Goal: Obtain resource: Download file/media

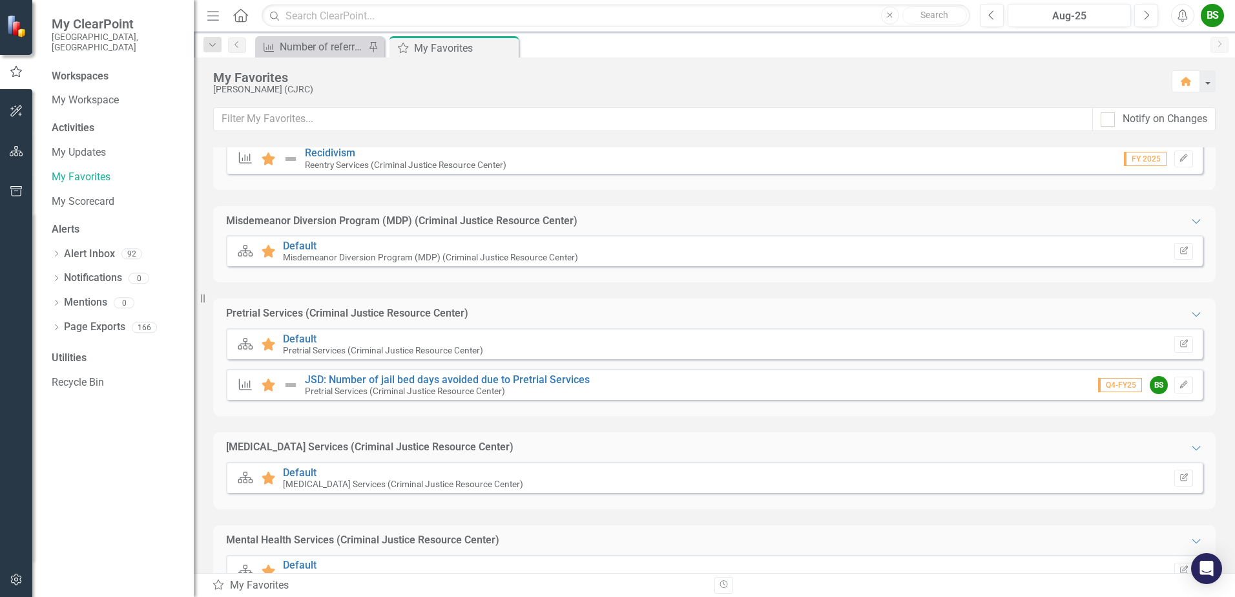
scroll to position [643, 0]
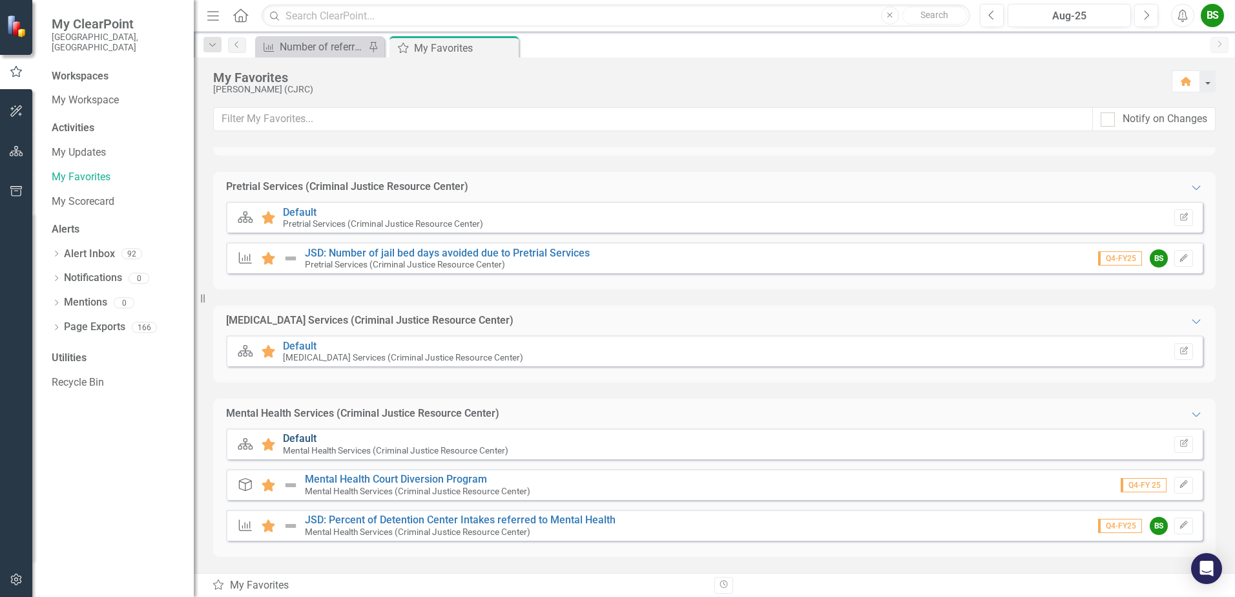
click at [302, 439] on link "Default" at bounding box center [300, 438] width 34 height 12
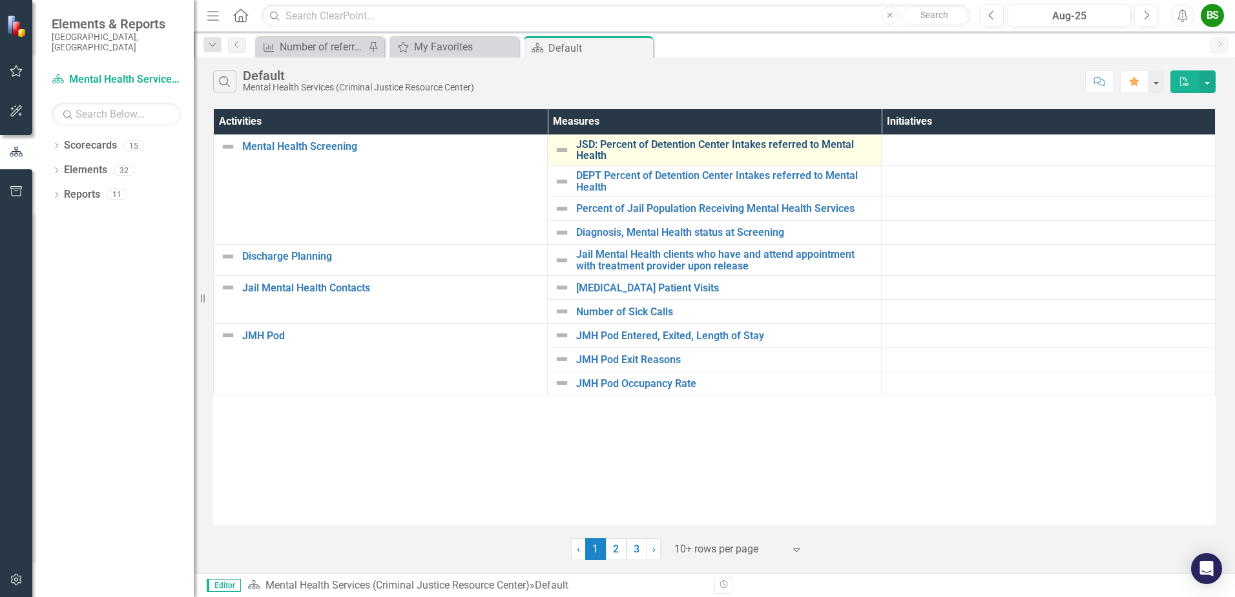
click at [676, 150] on link "JSD: Percent of Detention Center Intakes referred to Mental Health" at bounding box center [725, 150] width 298 height 23
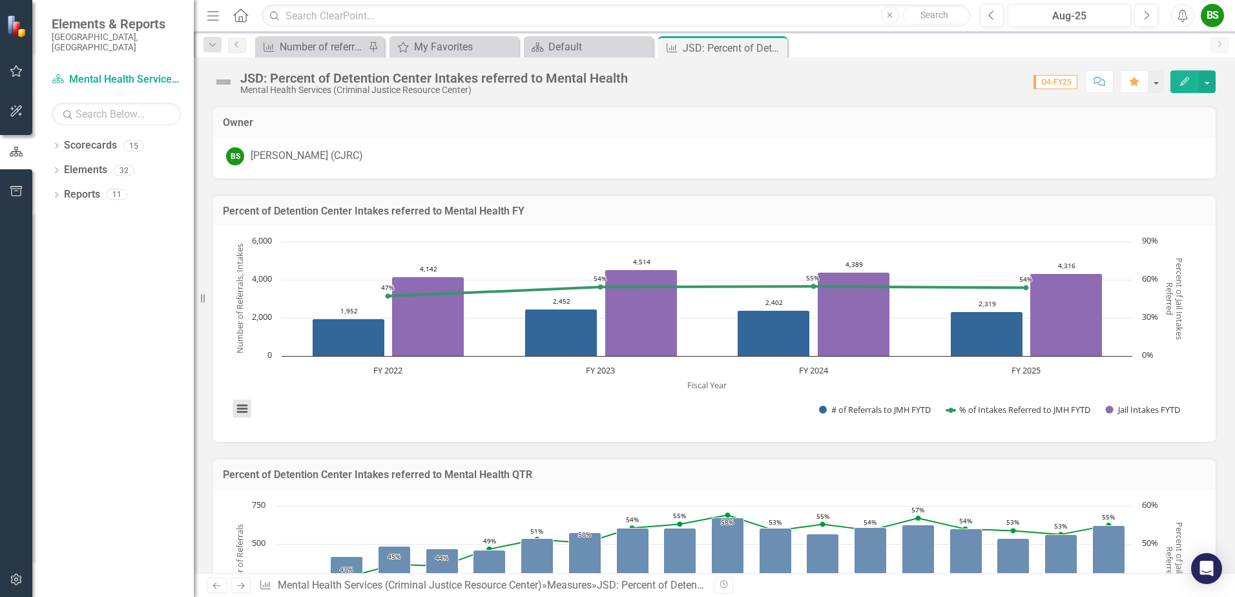
click at [240, 405] on button "View chart menu, Chart" at bounding box center [242, 409] width 18 height 18
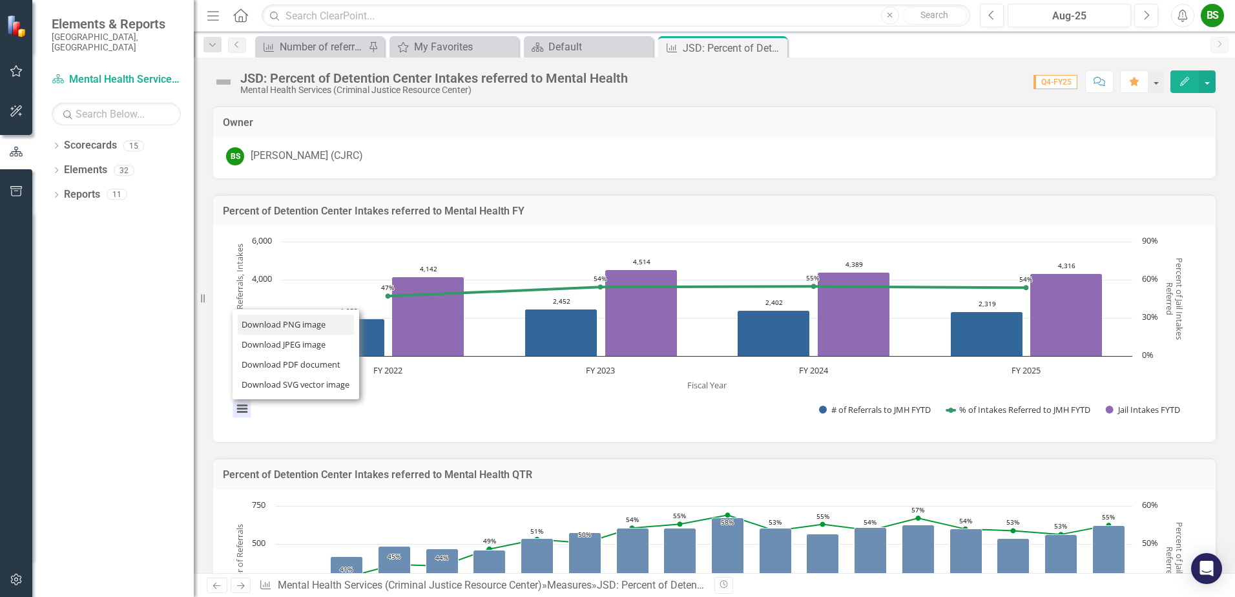
click at [281, 321] on li "Download PNG image" at bounding box center [296, 325] width 116 height 20
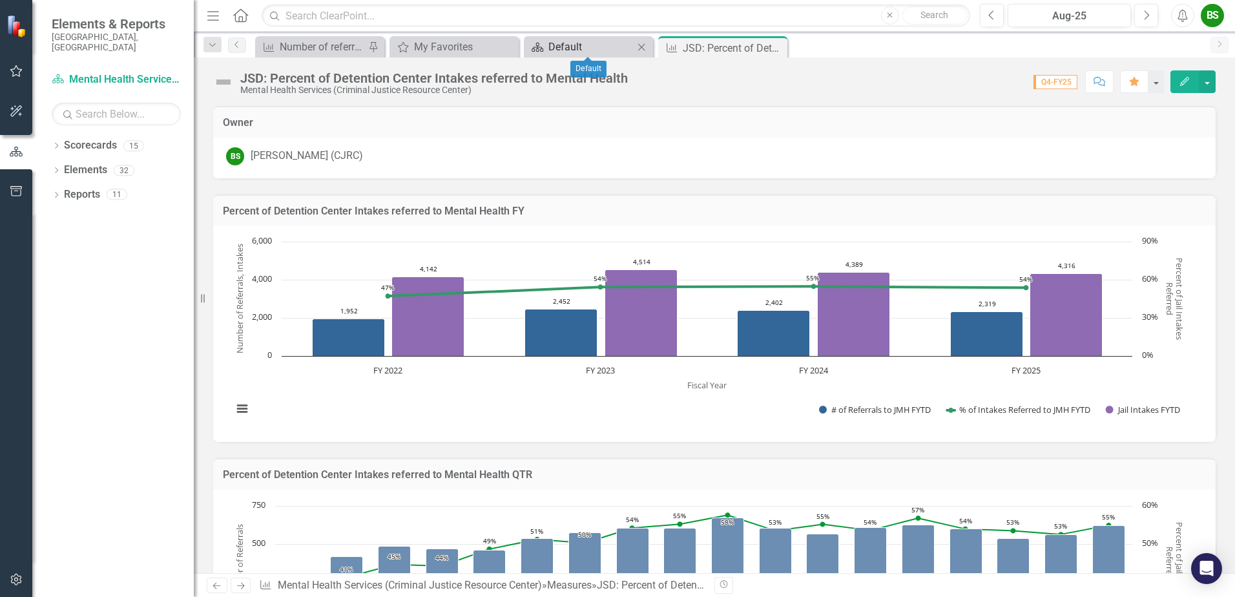
click at [542, 48] on icon at bounding box center [538, 47] width 12 height 9
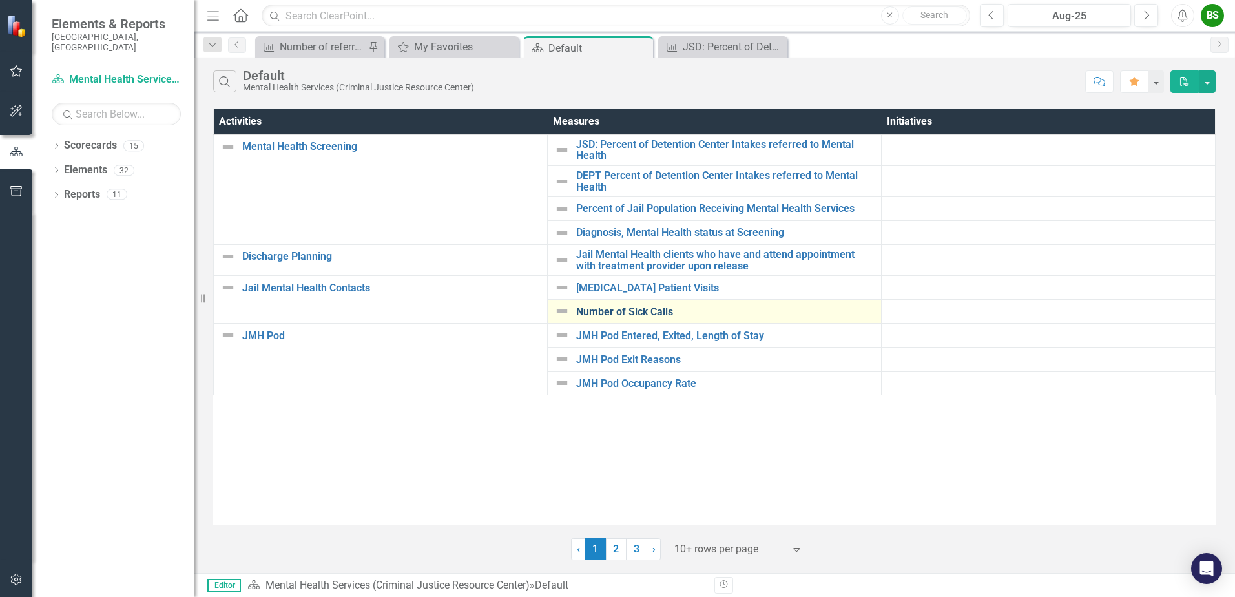
click at [607, 315] on link "Number of Sick Calls" at bounding box center [725, 312] width 298 height 12
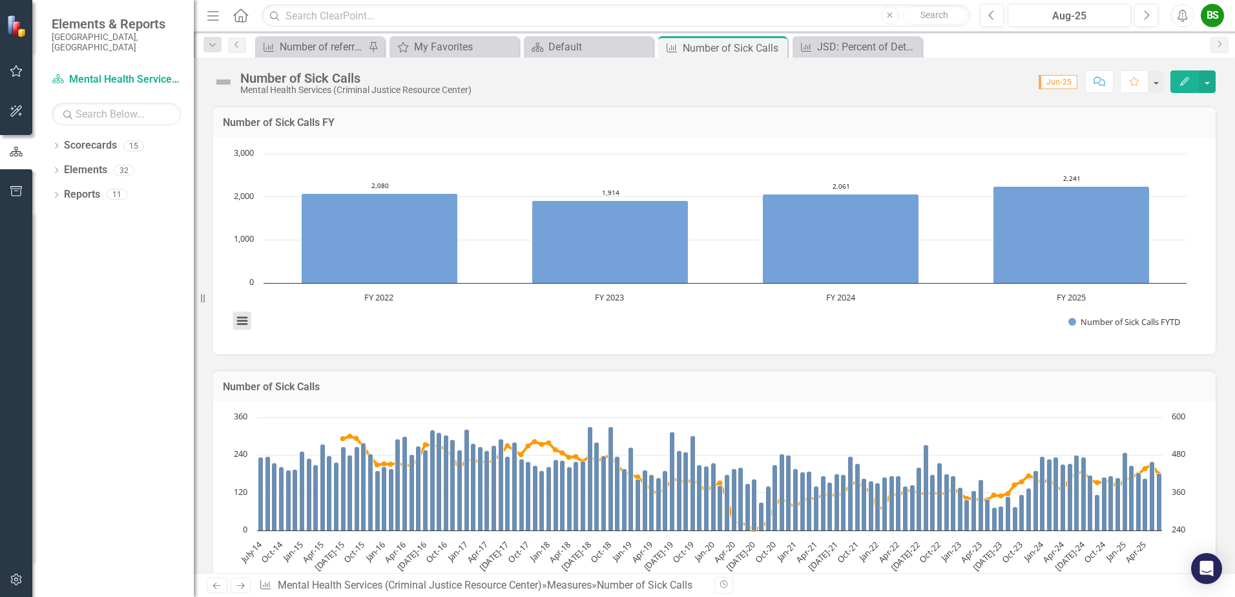
click at [239, 320] on button "View chart menu, Chart" at bounding box center [242, 321] width 18 height 18
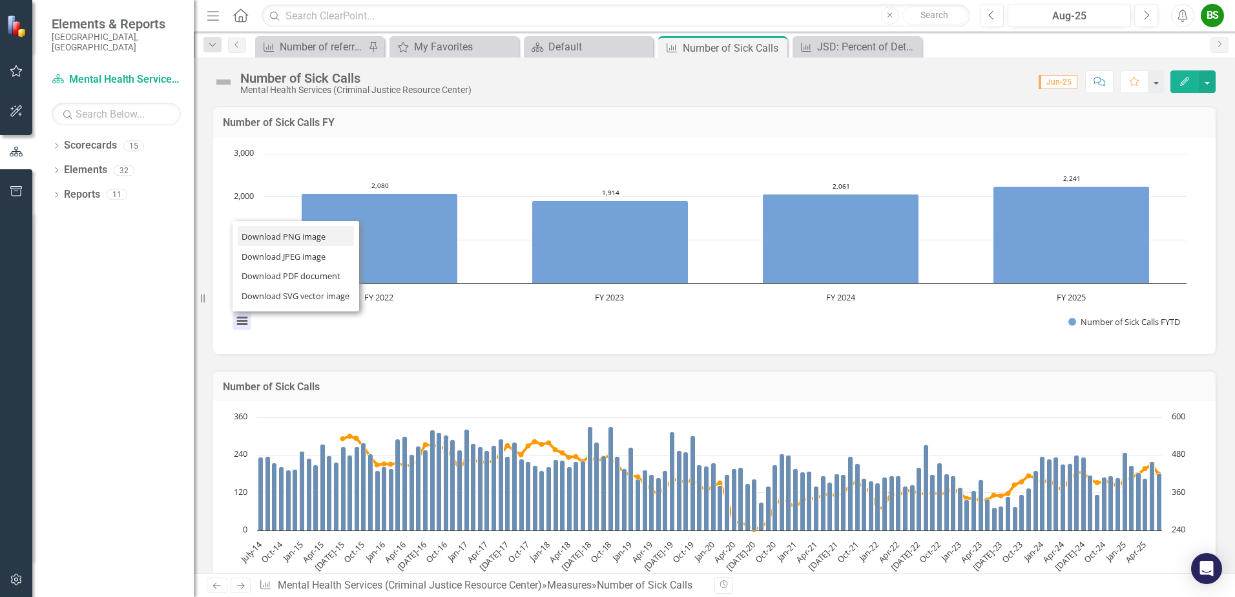
click at [292, 238] on li "Download PNG image" at bounding box center [296, 236] width 116 height 20
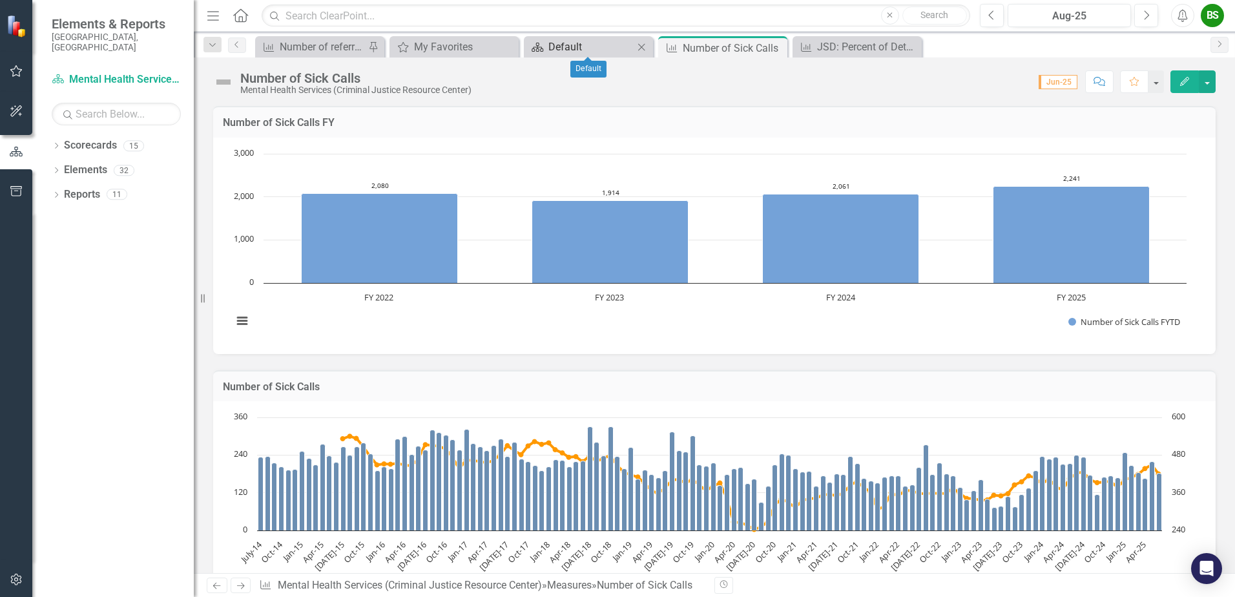
click at [572, 46] on div "Default" at bounding box center [590, 47] width 85 height 16
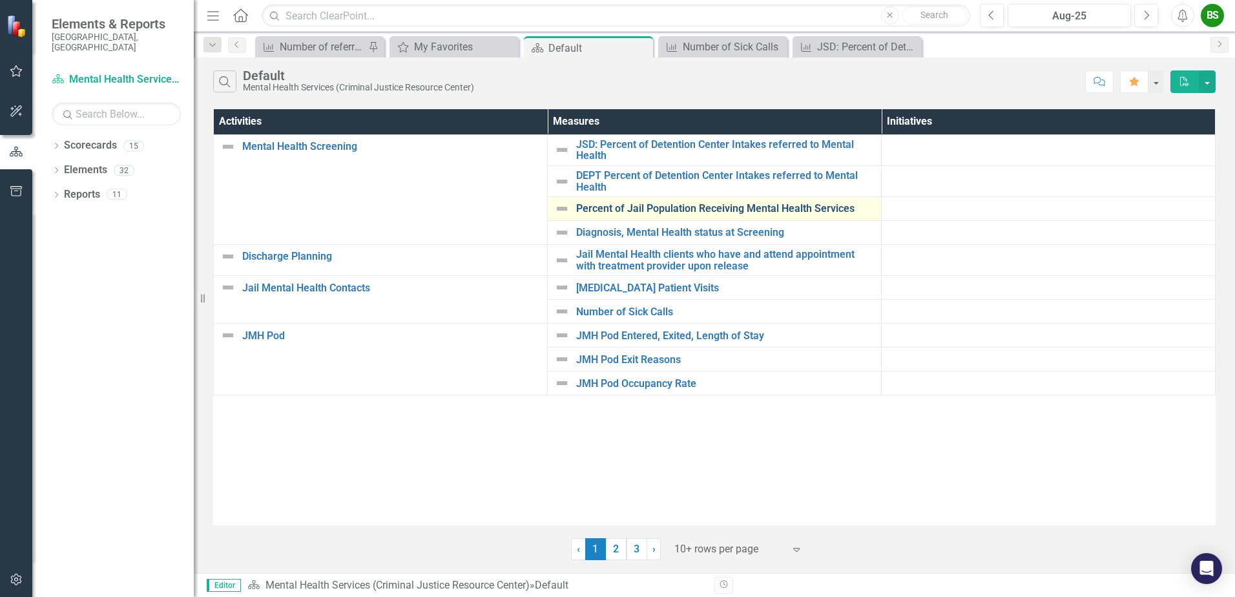
click at [648, 212] on link "Percent of Jail Population Receiving Mental Health Services" at bounding box center [725, 209] width 298 height 12
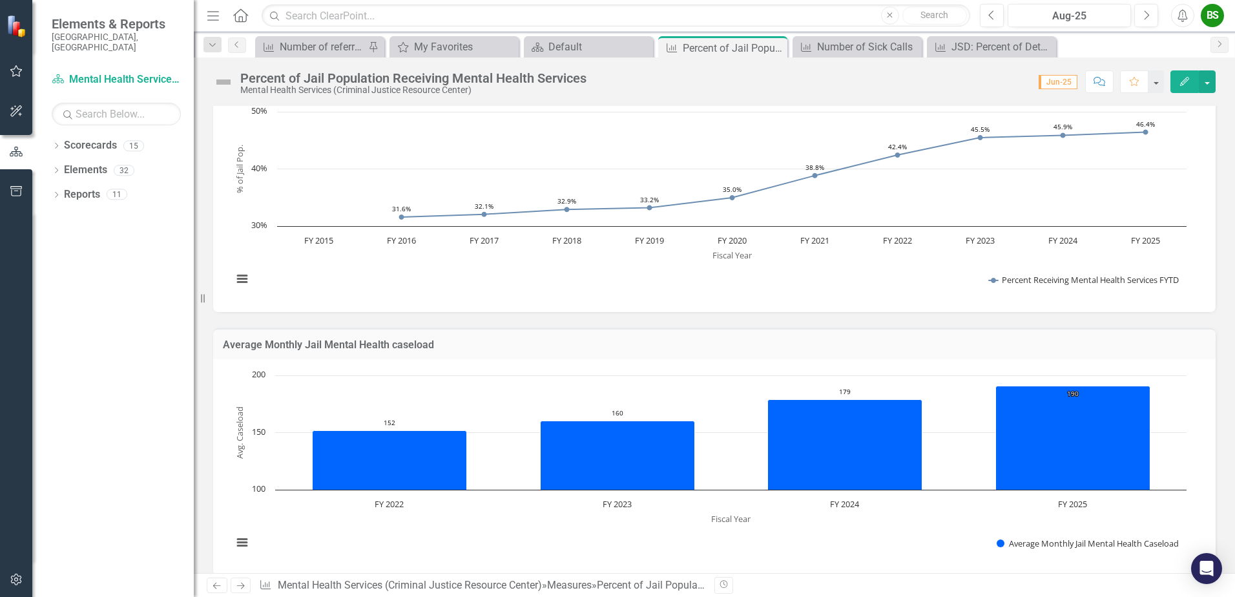
scroll to position [65, 0]
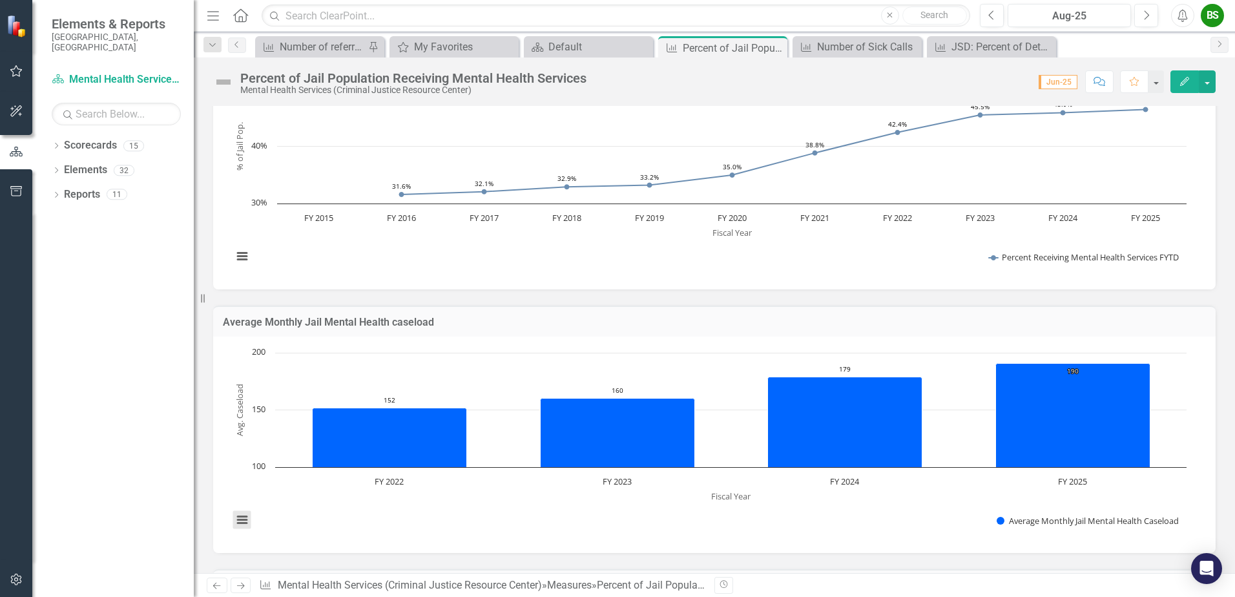
click at [238, 517] on button "View chart menu, Chart" at bounding box center [242, 520] width 18 height 18
click at [246, 520] on button "View chart menu, Chart" at bounding box center [242, 520] width 18 height 18
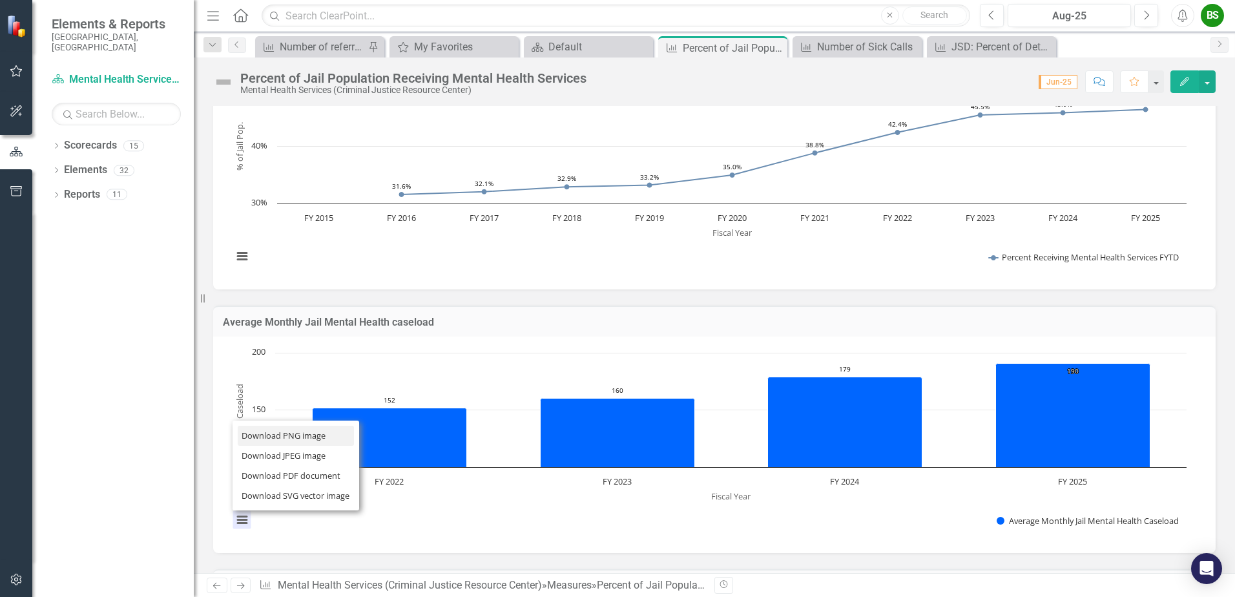
click at [276, 437] on li "Download PNG image" at bounding box center [296, 436] width 116 height 20
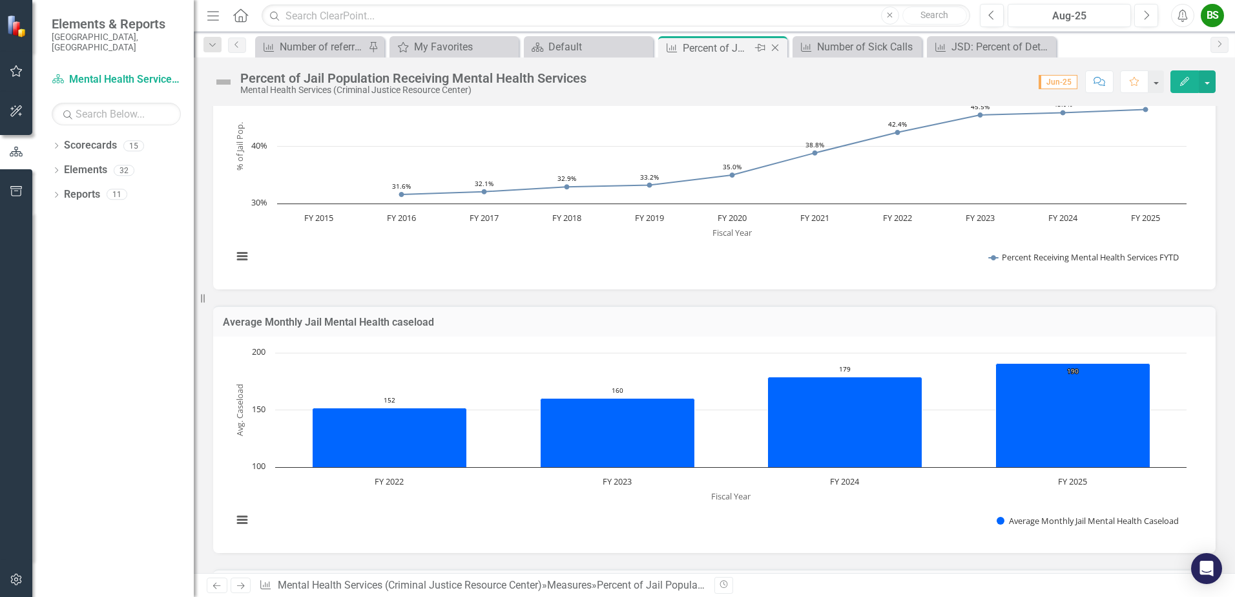
click at [737, 56] on div "Percent of Jail Population Receiving Mental Health Services" at bounding box center [717, 48] width 69 height 16
click at [775, 50] on icon "Close" at bounding box center [775, 48] width 13 height 10
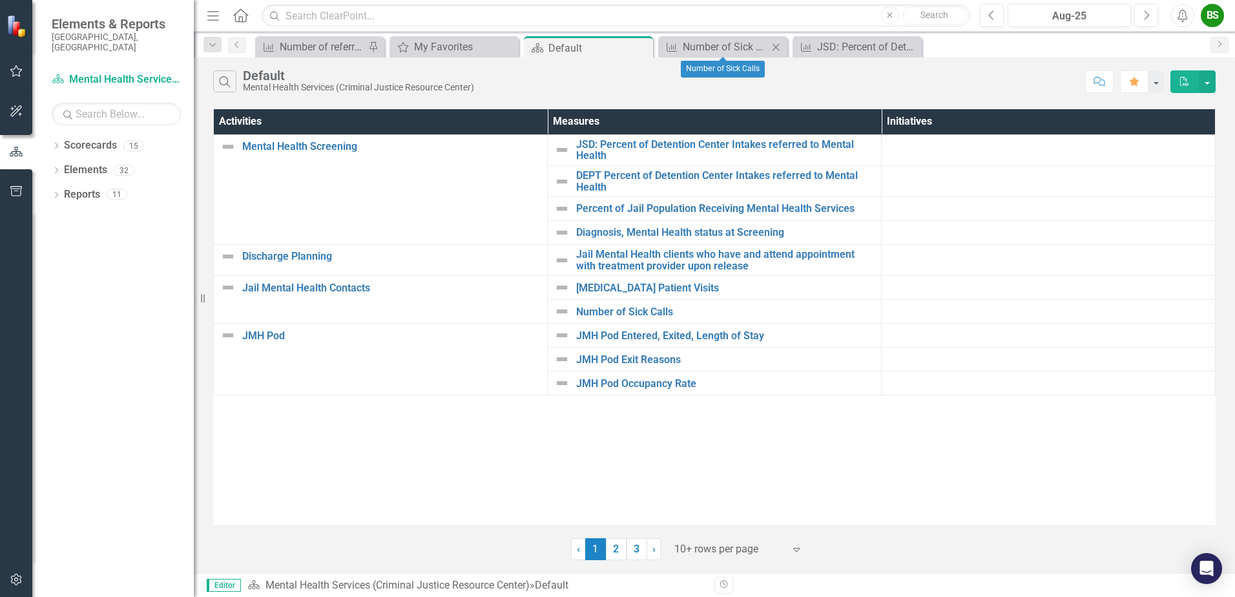
click at [778, 46] on icon "Close" at bounding box center [775, 47] width 13 height 10
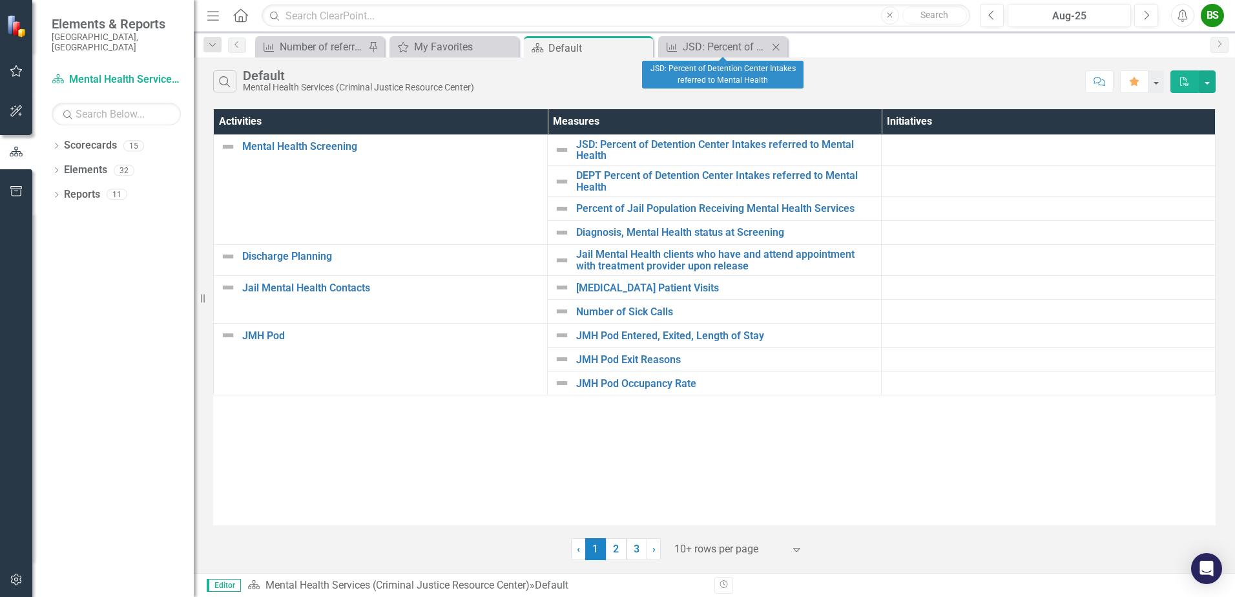
click at [780, 48] on icon "Close" at bounding box center [775, 47] width 13 height 10
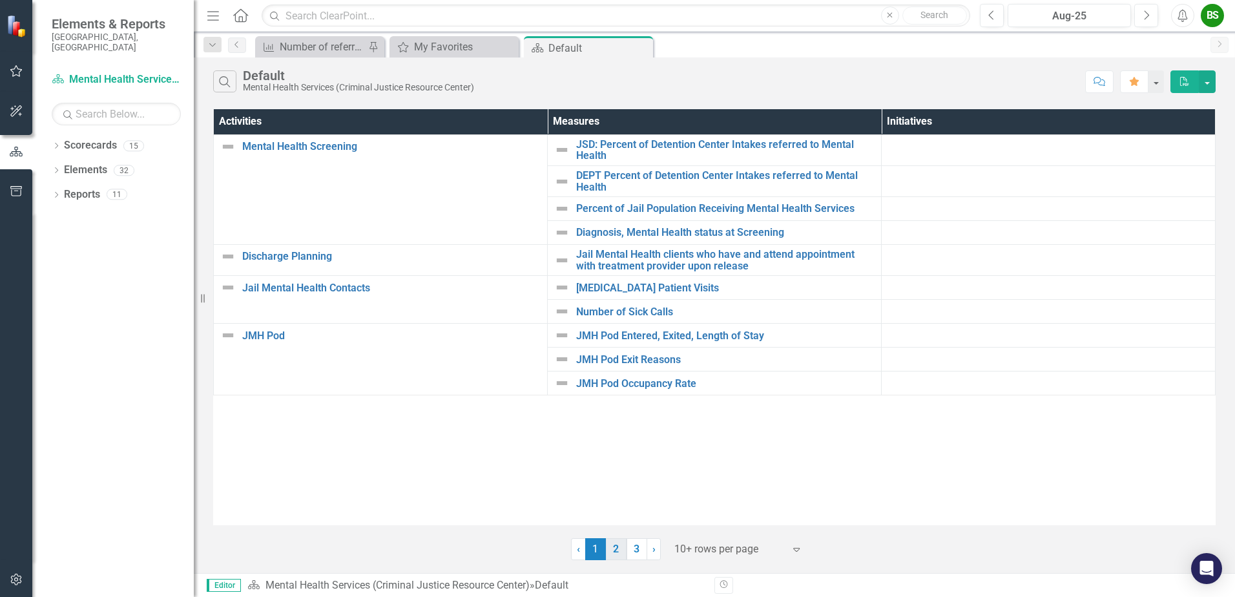
click at [615, 549] on link "2" at bounding box center [616, 549] width 21 height 22
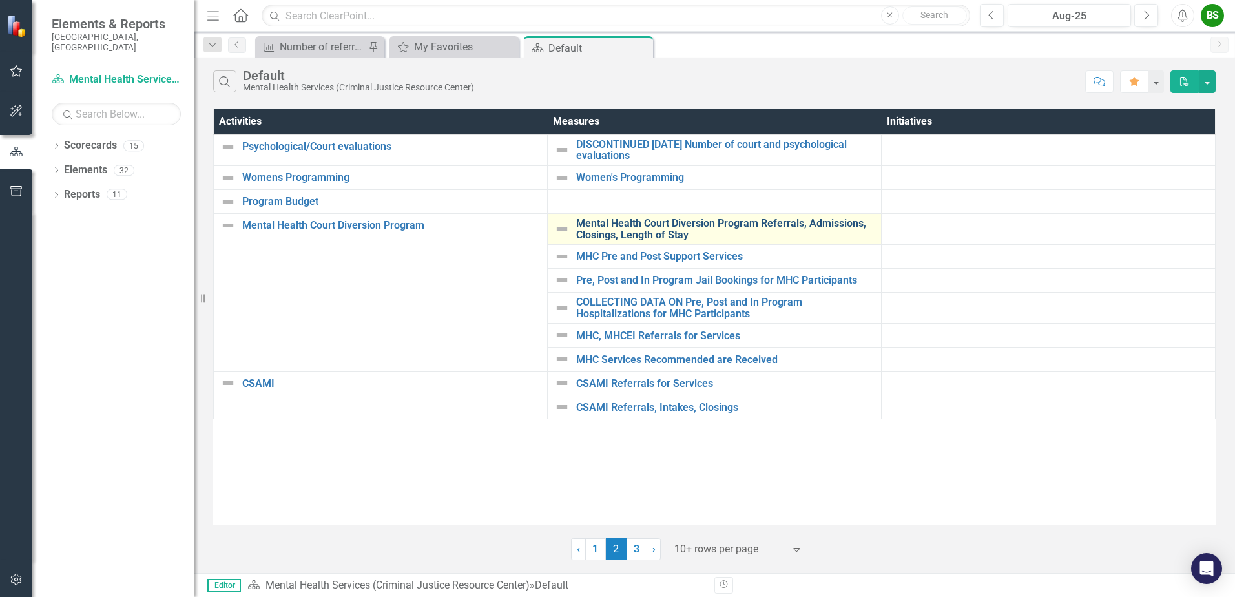
click at [811, 225] on link "Mental Health Court Diversion Program Referrals, Admissions, Closings, Length o…" at bounding box center [725, 229] width 298 height 23
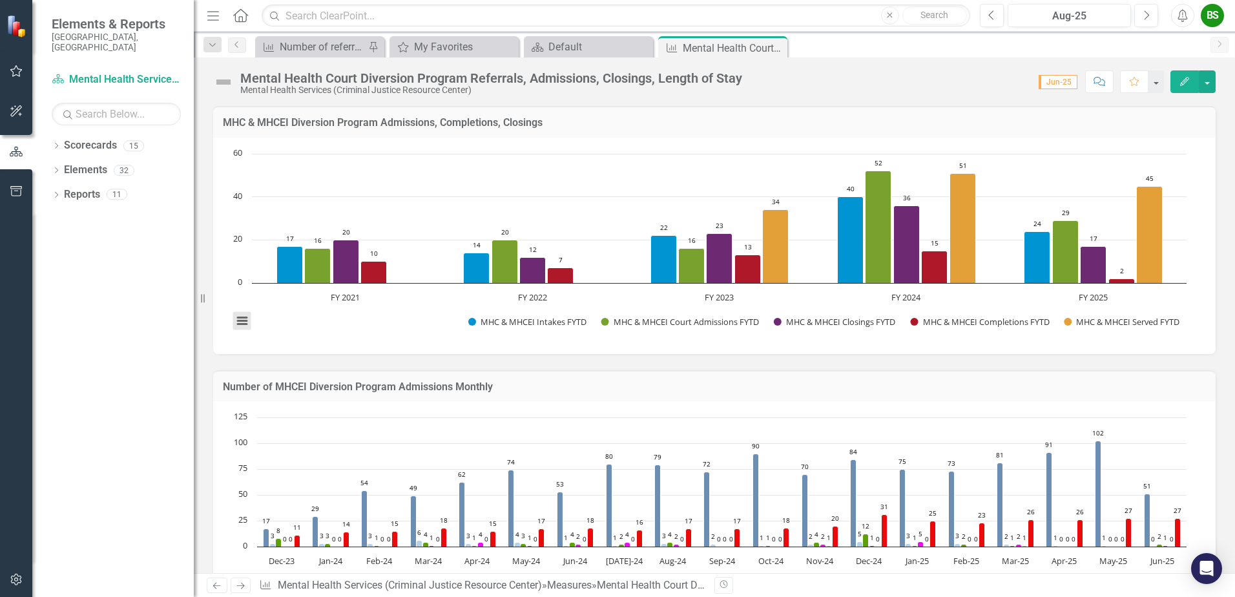
click at [240, 322] on button "View chart menu, Chart" at bounding box center [242, 321] width 18 height 18
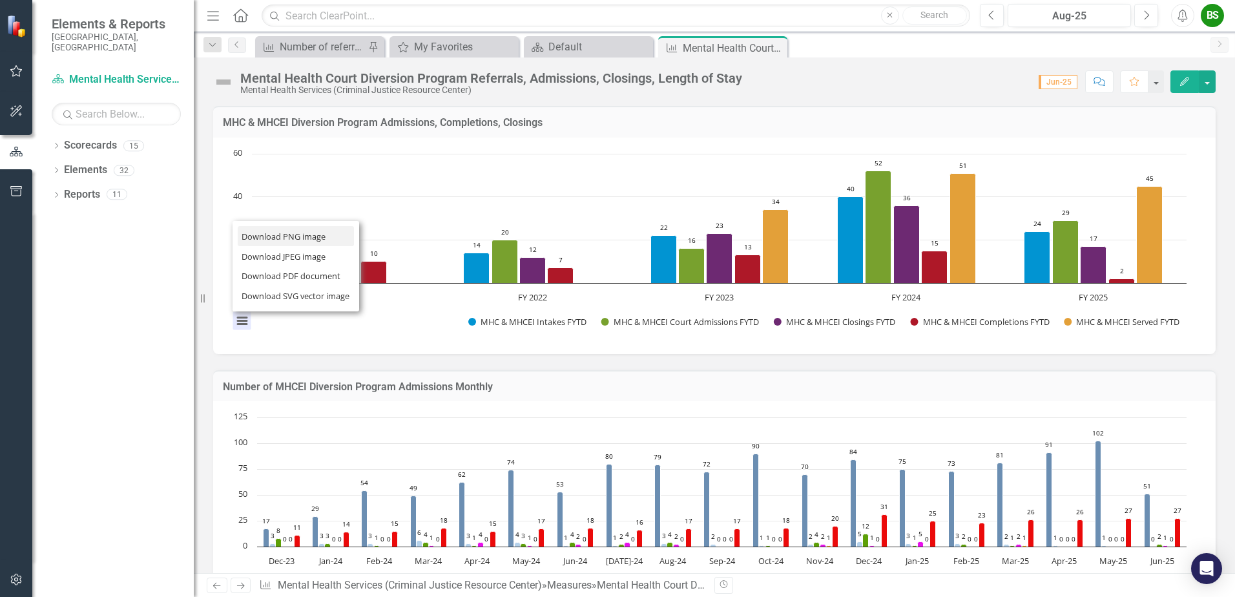
click at [281, 236] on li "Download PNG image" at bounding box center [296, 236] width 116 height 20
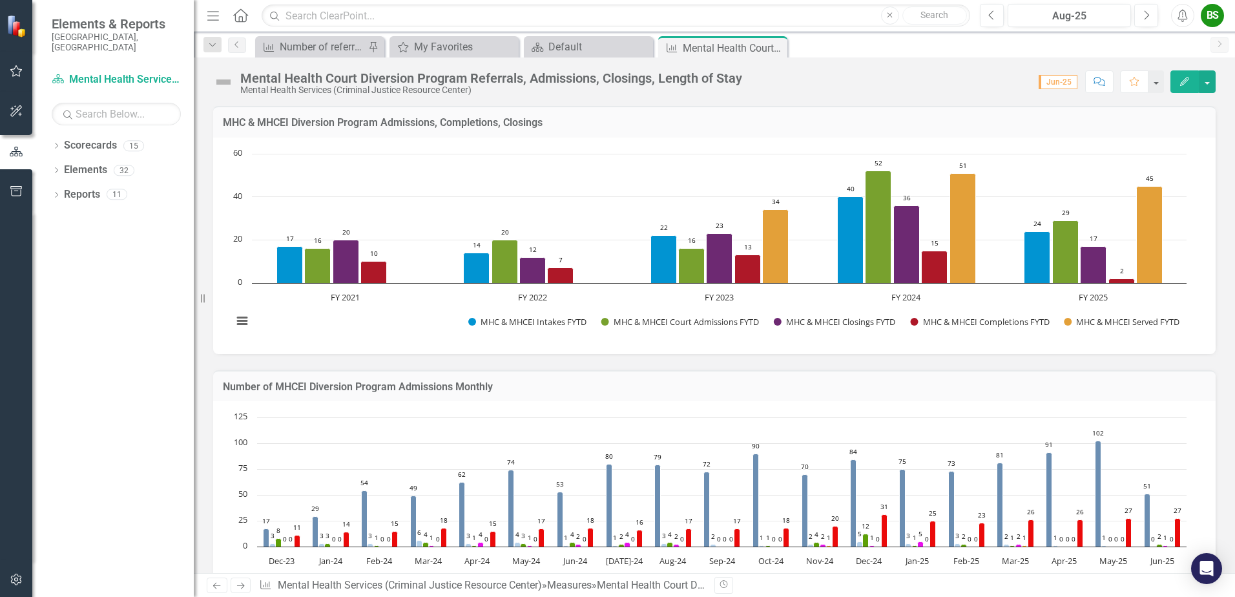
click at [549, 216] on rect "Interactive chart" at bounding box center [709, 244] width 967 height 194
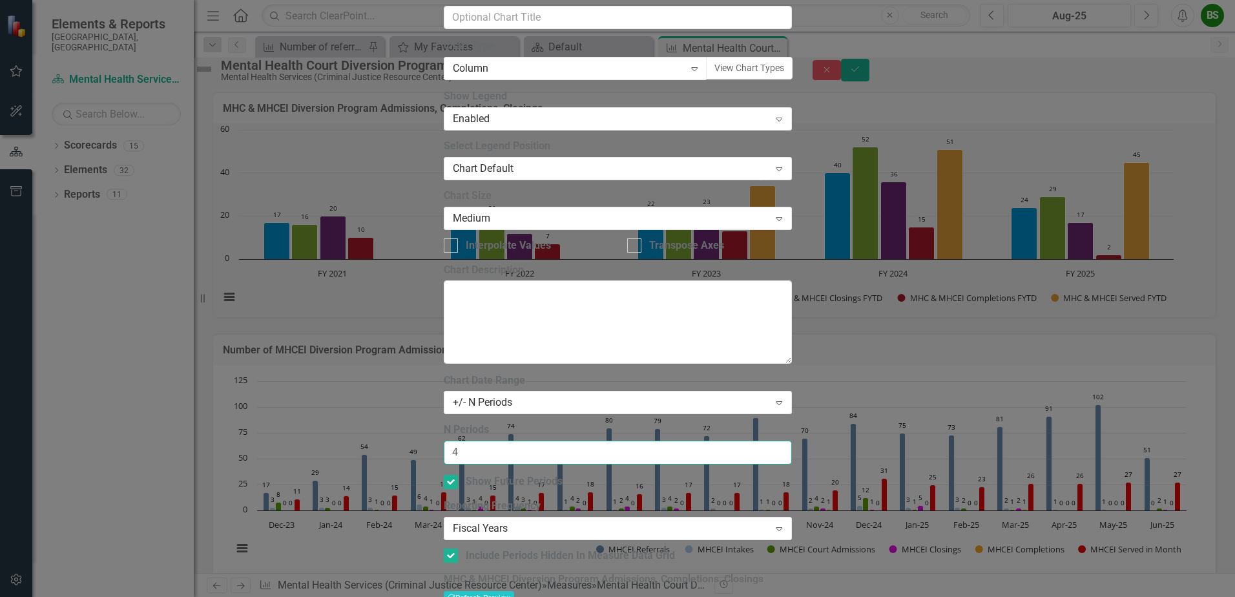
drag, startPoint x: 477, startPoint y: 126, endPoint x: 422, endPoint y: 118, distance: 54.9
click at [444, 118] on div "Chart Chart Series Chart Periods Chart Axis Format Advanced Options From this p…" at bounding box center [618, 316] width 348 height 965
type input "3"
click at [514, 591] on button "Recalculate Refresh Preview" at bounding box center [479, 598] width 70 height 14
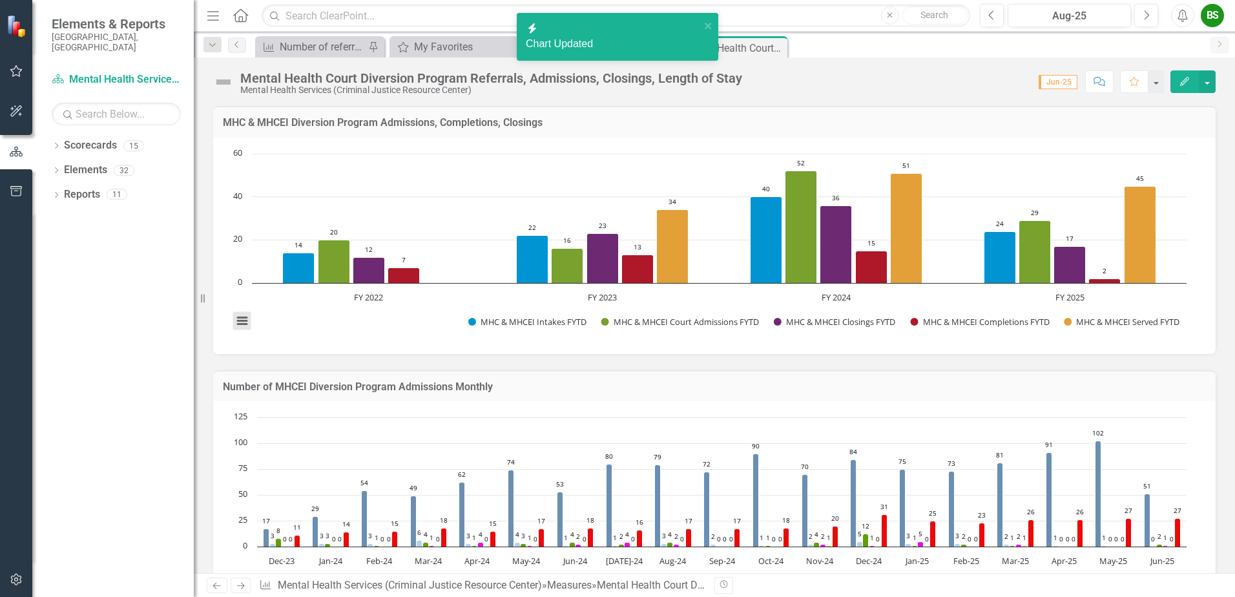
click at [244, 316] on button "View chart menu, Chart" at bounding box center [242, 321] width 18 height 18
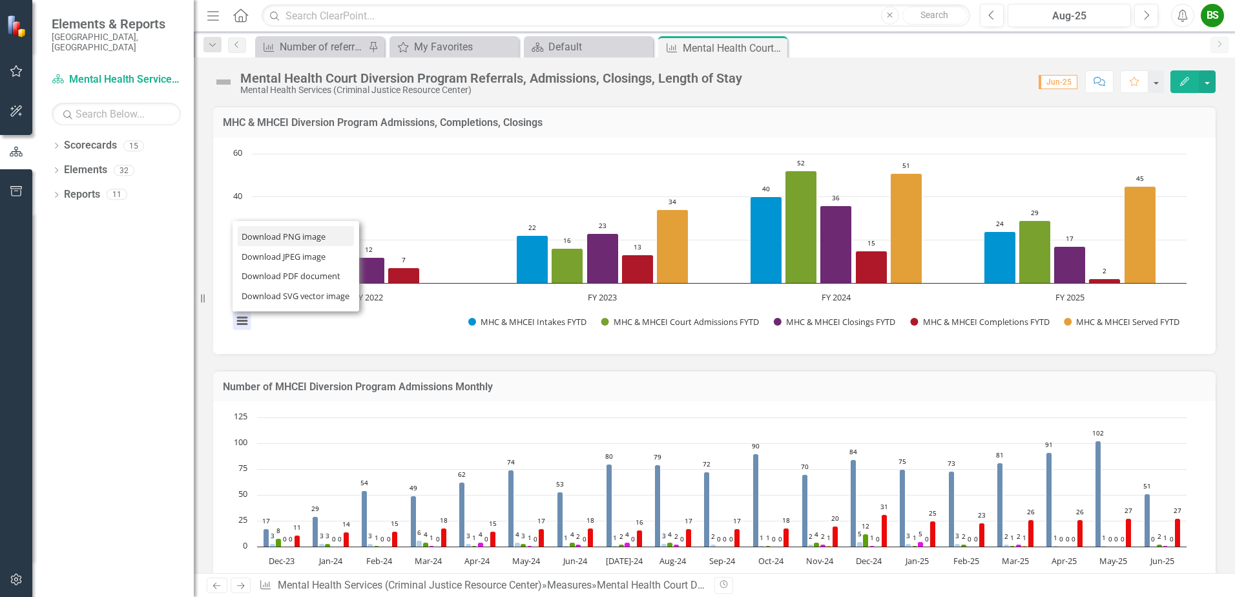
click at [296, 238] on li "Download PNG image" at bounding box center [296, 236] width 116 height 20
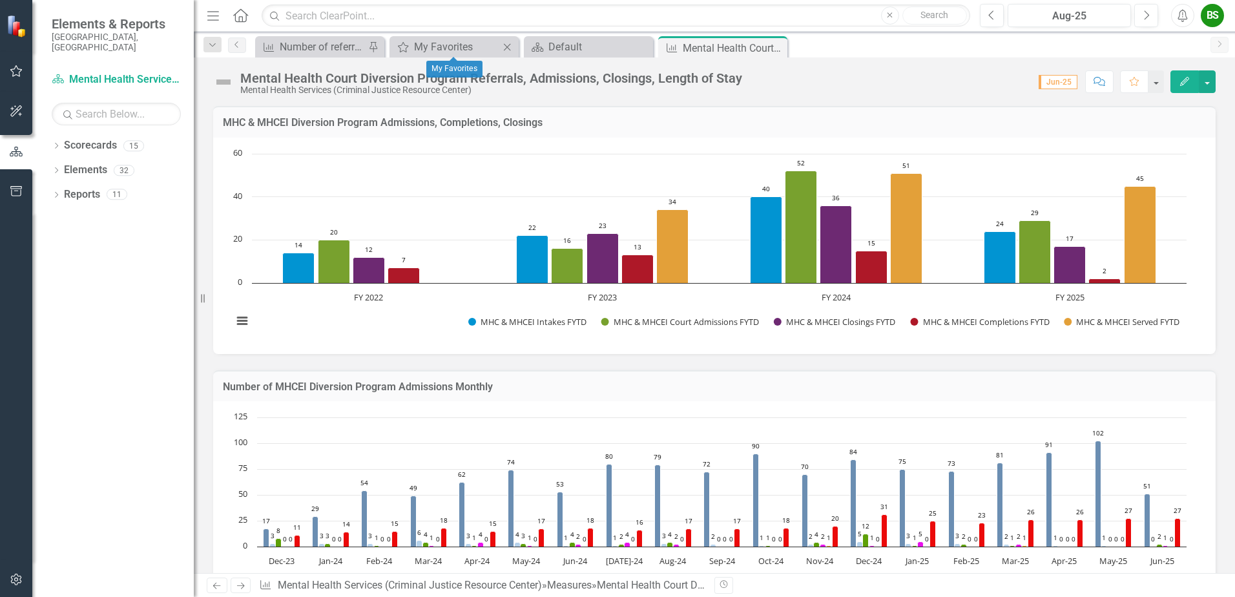
click at [487, 38] on div "My Favorites My Favorites Close" at bounding box center [453, 46] width 129 height 21
click at [477, 45] on div "My Favorites" at bounding box center [456, 47] width 85 height 16
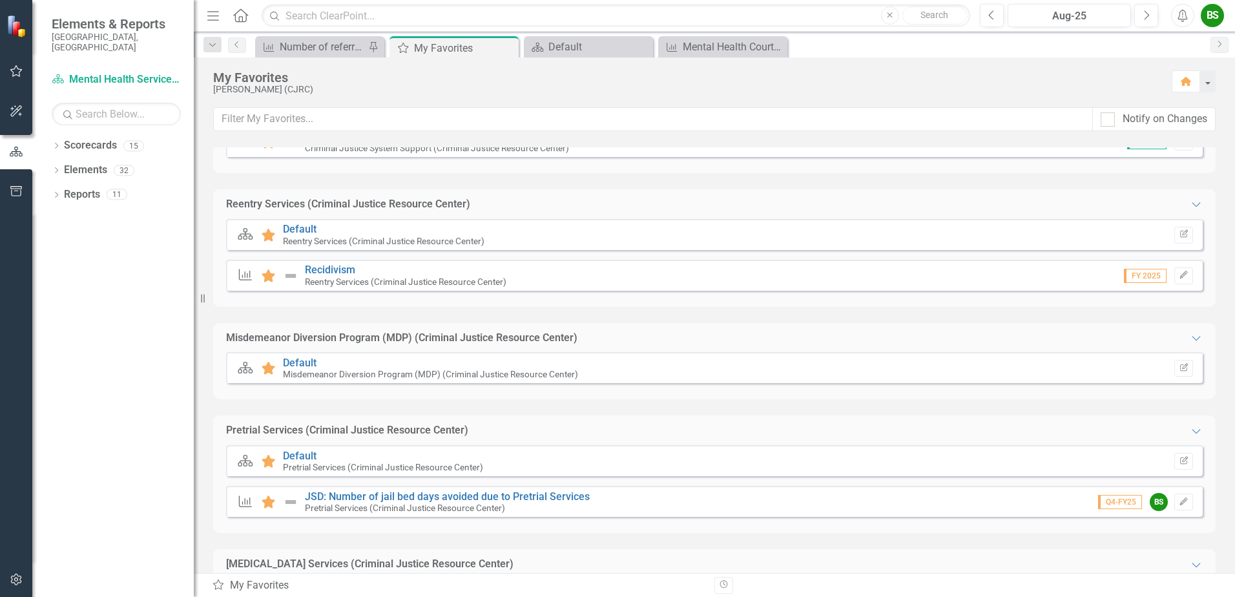
scroll to position [517, 0]
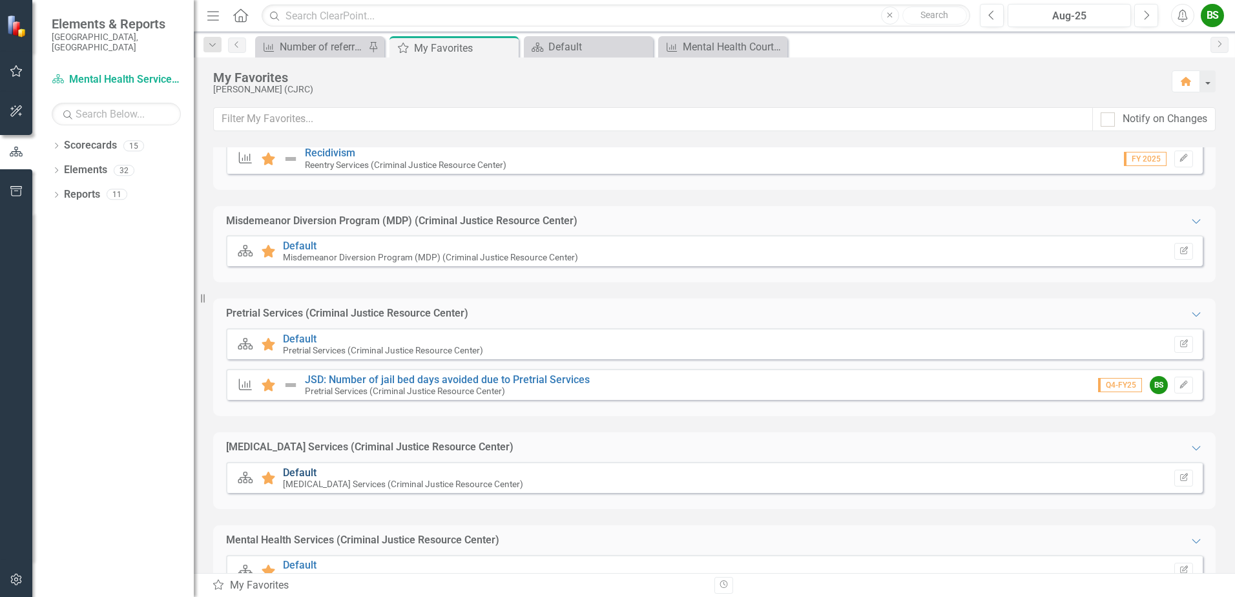
click at [293, 472] on link "Default" at bounding box center [300, 472] width 34 height 12
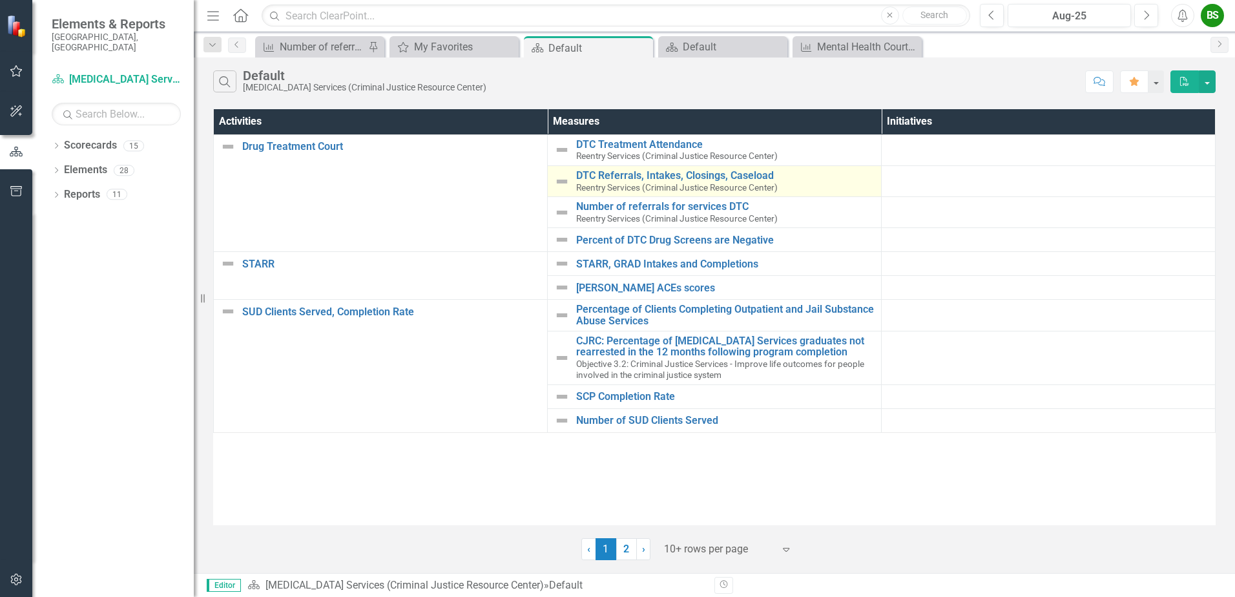
click at [693, 182] on span "Reentry Services (Criminal Justice Resource Center)" at bounding box center [676, 187] width 201 height 10
click at [693, 176] on link "DTC Referrals, Intakes, Closings, Caseload" at bounding box center [725, 176] width 298 height 12
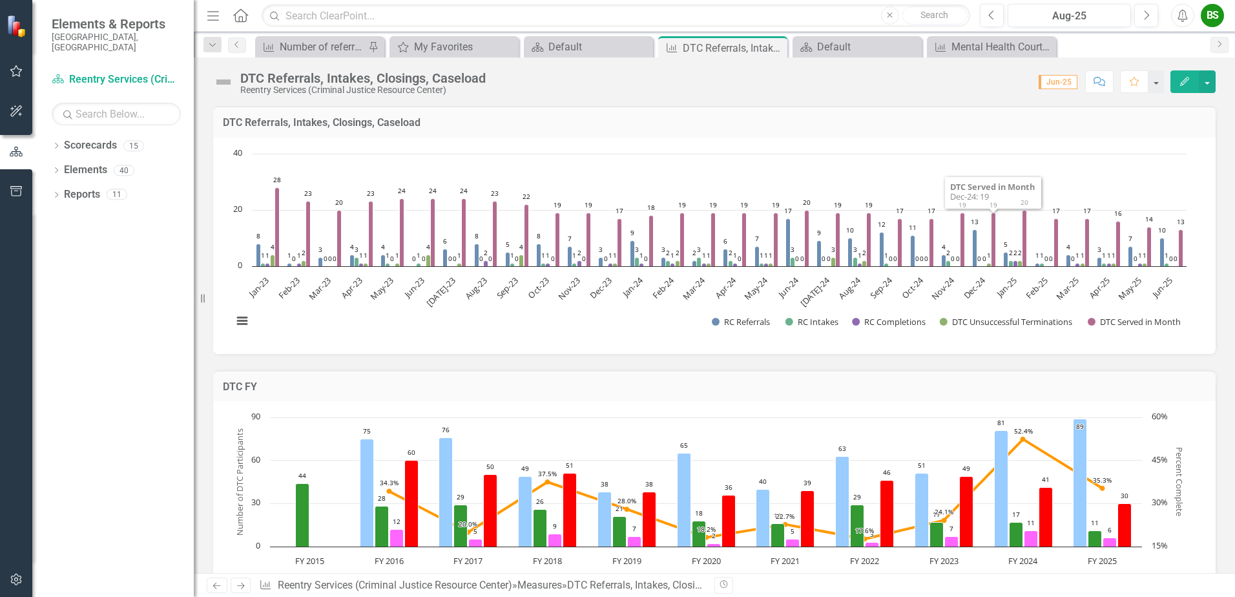
scroll to position [194, 0]
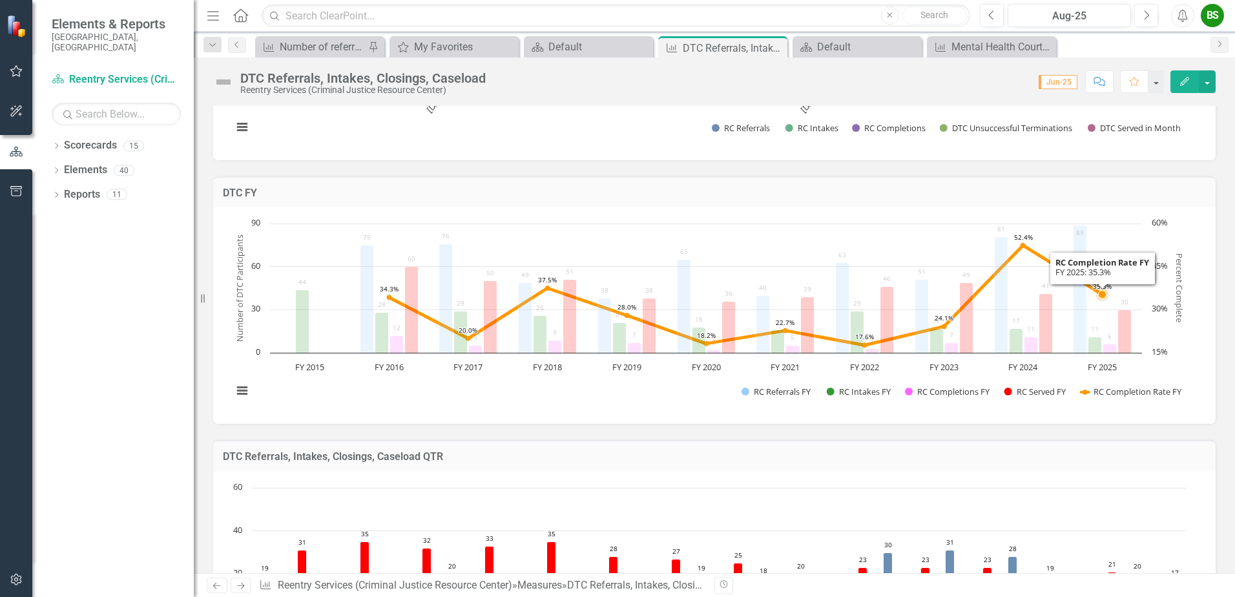
click at [1129, 234] on rect "Interactive chart" at bounding box center [709, 314] width 967 height 194
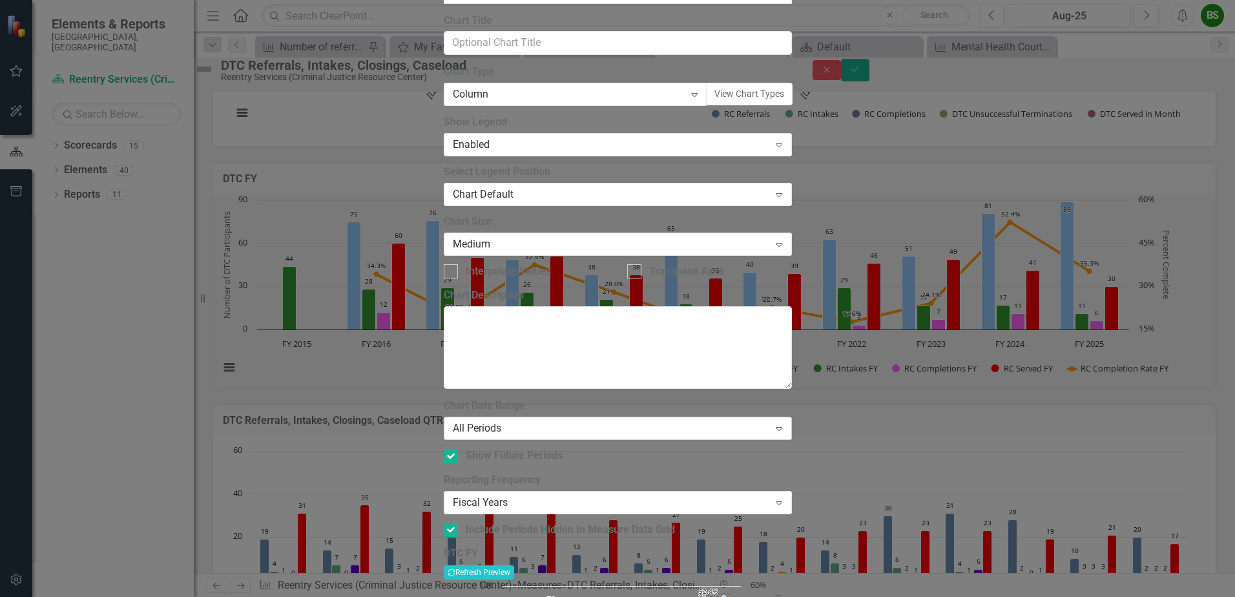
click at [517, 417] on div "All Periods Expand" at bounding box center [618, 428] width 348 height 23
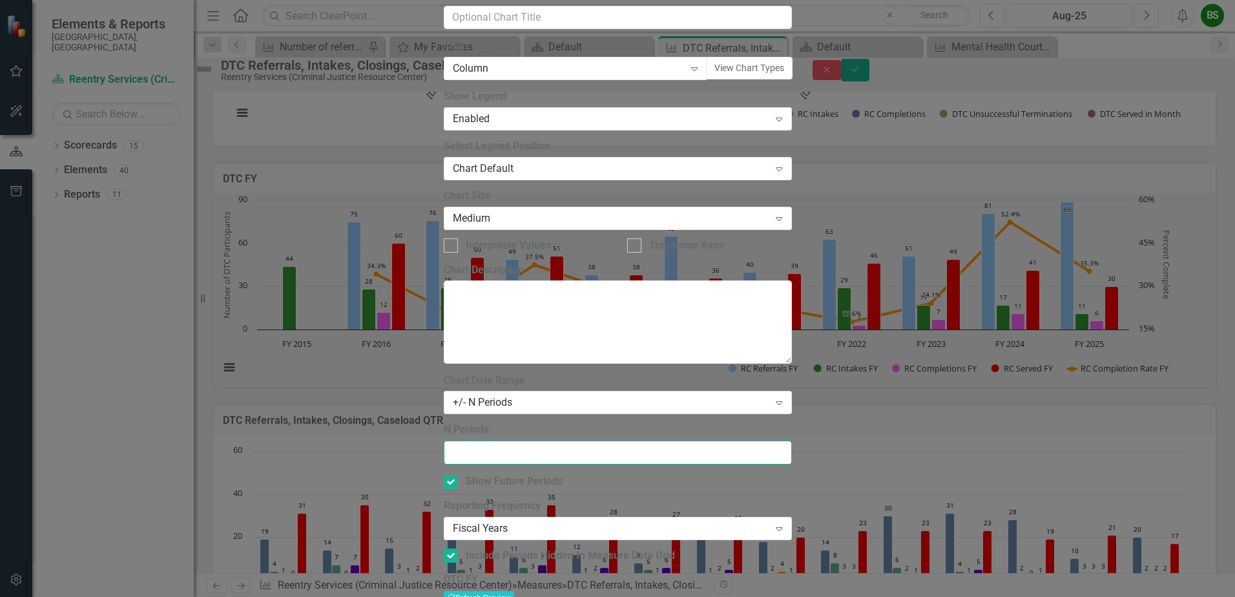
click at [482, 440] on input "N Periods" at bounding box center [618, 452] width 348 height 24
type input "3"
click at [514, 591] on button "Recalculate Refresh Preview" at bounding box center [479, 598] width 70 height 14
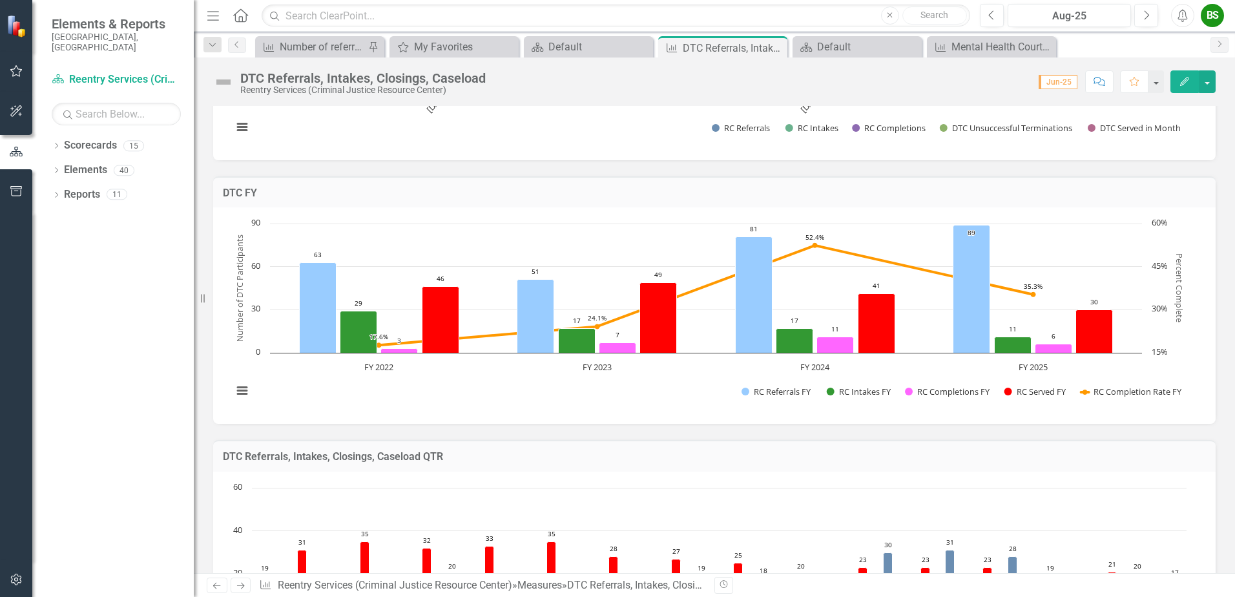
drag, startPoint x: 380, startPoint y: 207, endPoint x: 362, endPoint y: 199, distance: 20.5
click at [362, 199] on td "DTC FY" at bounding box center [714, 194] width 983 height 17
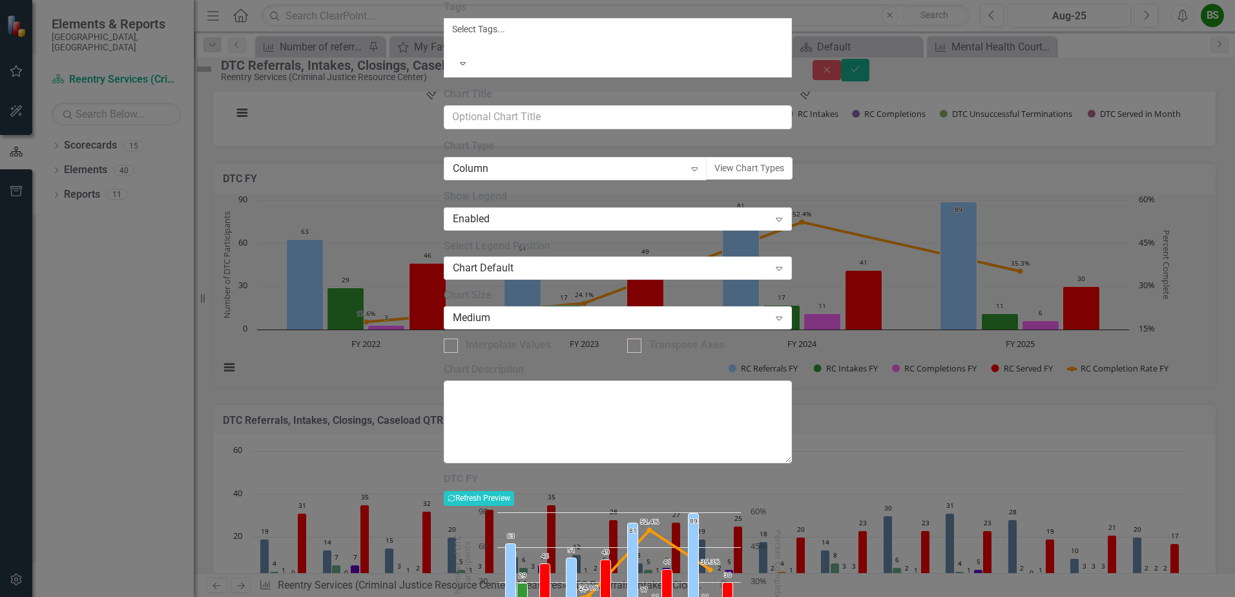
drag, startPoint x: 477, startPoint y: 73, endPoint x: 431, endPoint y: 73, distance: 45.2
click at [444, 73] on div "Chart Chart Series Chart Periods Chart Axis Format Advanced Options From this p…" at bounding box center [618, 316] width 348 height 765
type input "RC FY"
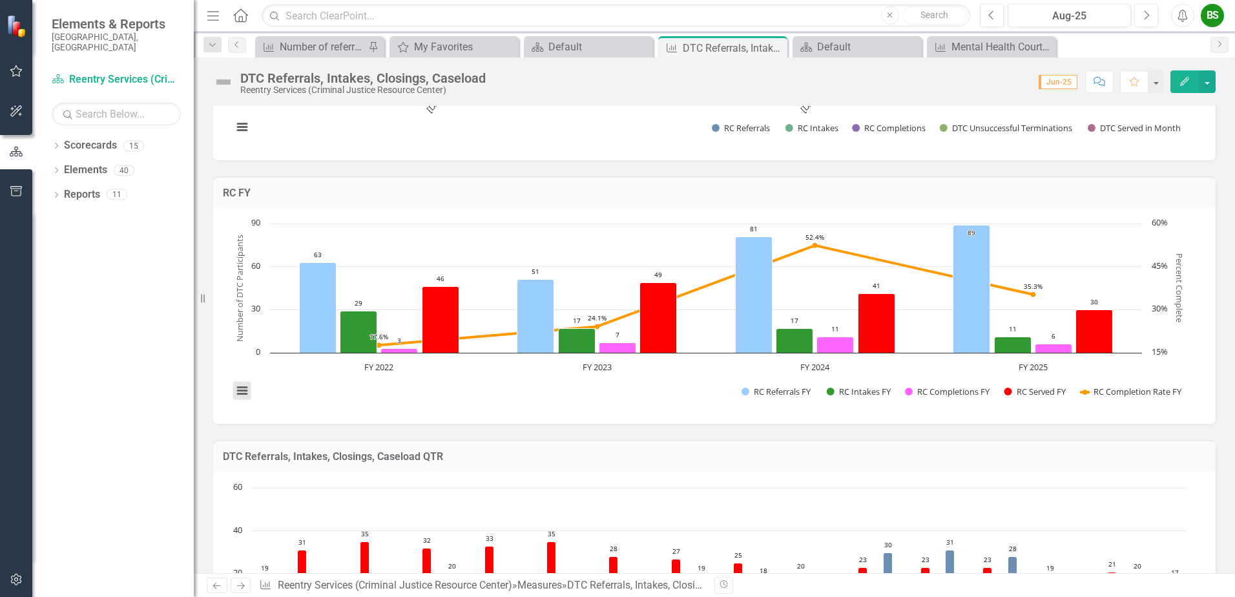
click at [240, 387] on button "View chart menu, Chart" at bounding box center [242, 391] width 18 height 18
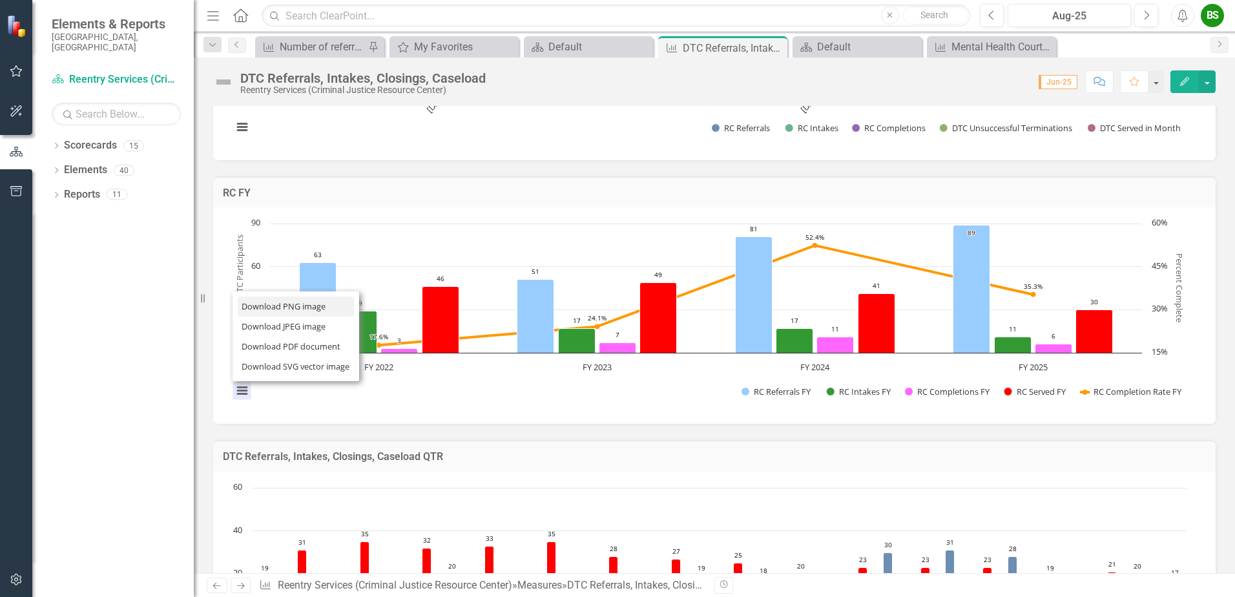
click at [279, 303] on li "Download PNG image" at bounding box center [296, 306] width 116 height 20
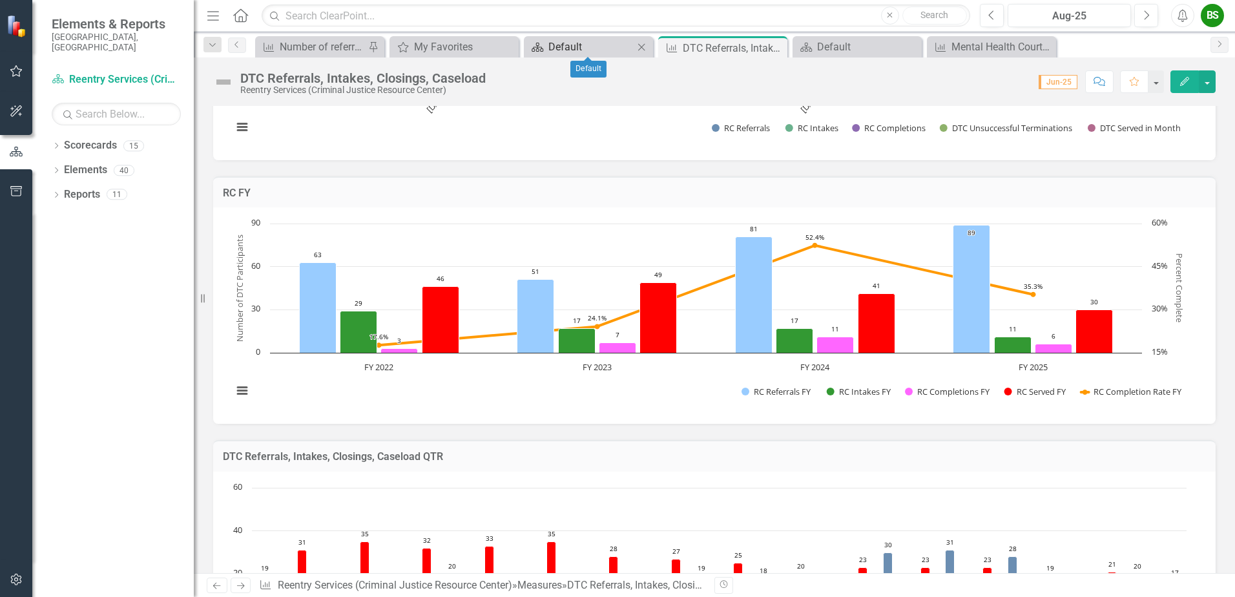
click at [594, 40] on div "Default" at bounding box center [590, 47] width 85 height 16
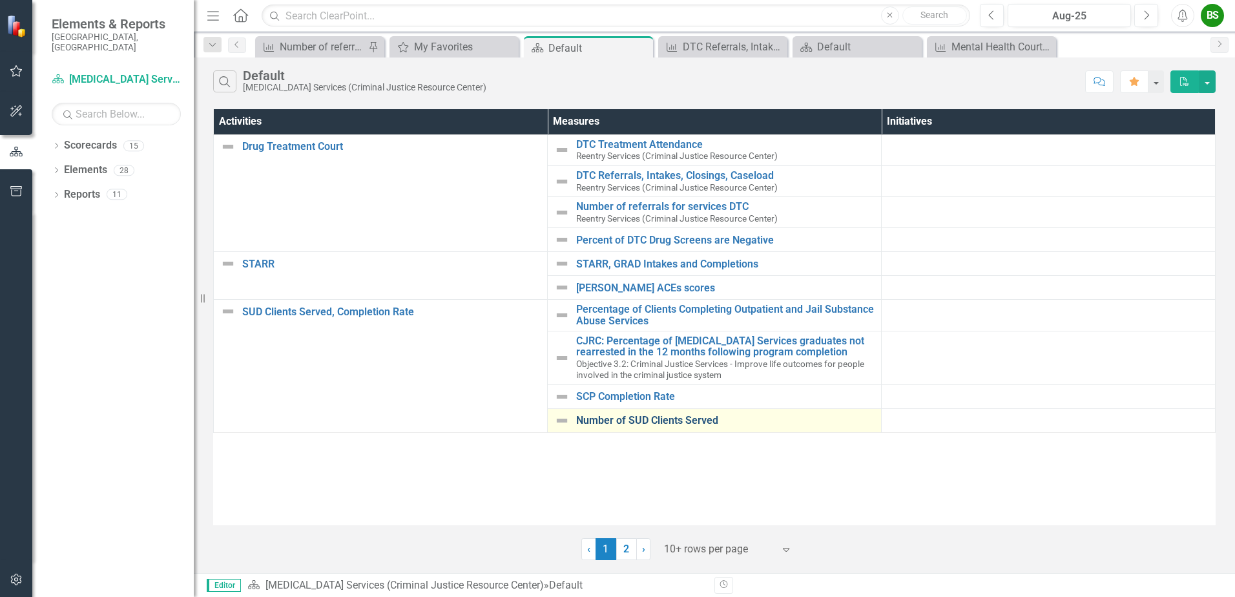
click at [658, 426] on link "Number of SUD Clients Served" at bounding box center [725, 421] width 298 height 12
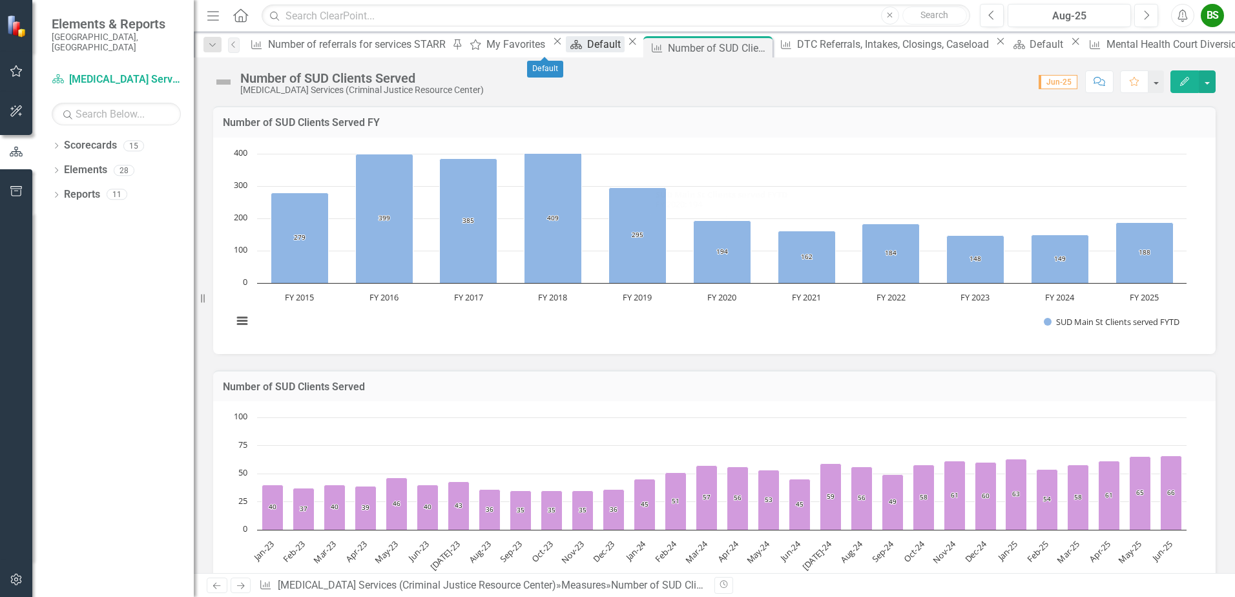
click at [587, 39] on div "Default" at bounding box center [605, 44] width 37 height 16
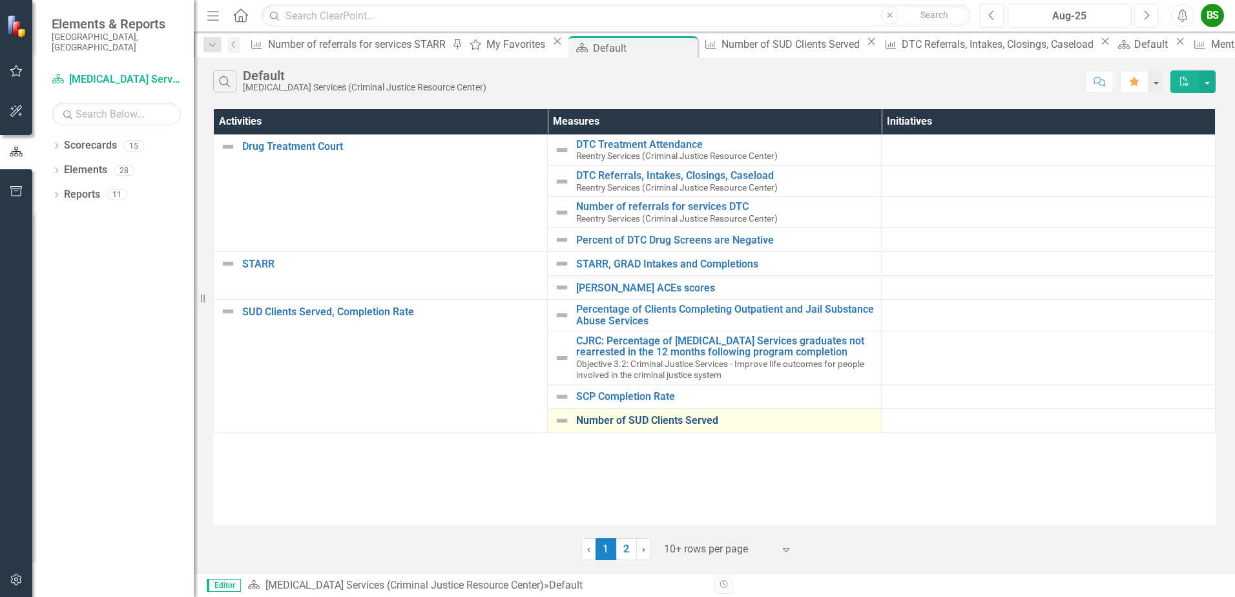
click at [665, 425] on link "Number of SUD Clients Served" at bounding box center [725, 421] width 298 height 12
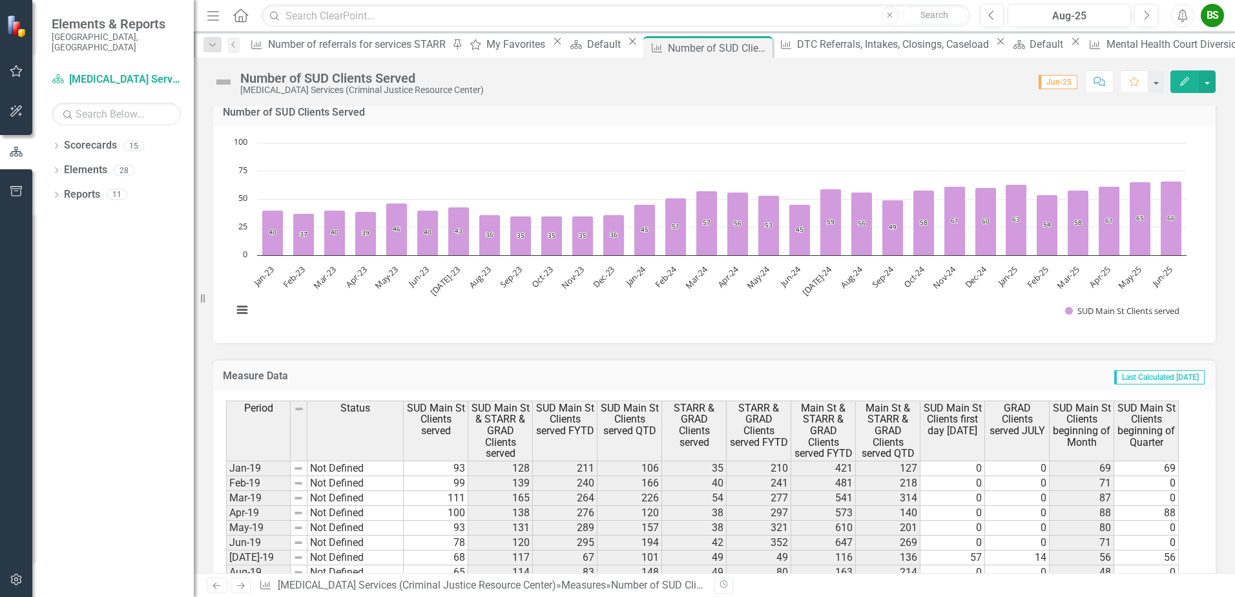
scroll to position [269, 0]
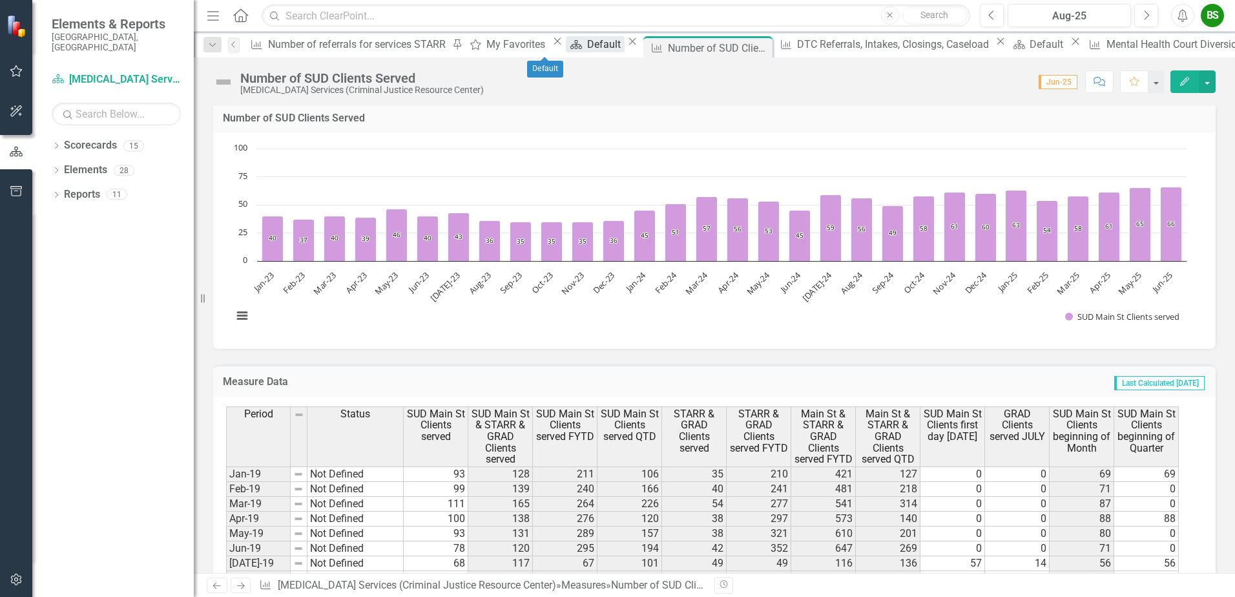
click at [587, 45] on div "Default" at bounding box center [605, 44] width 37 height 16
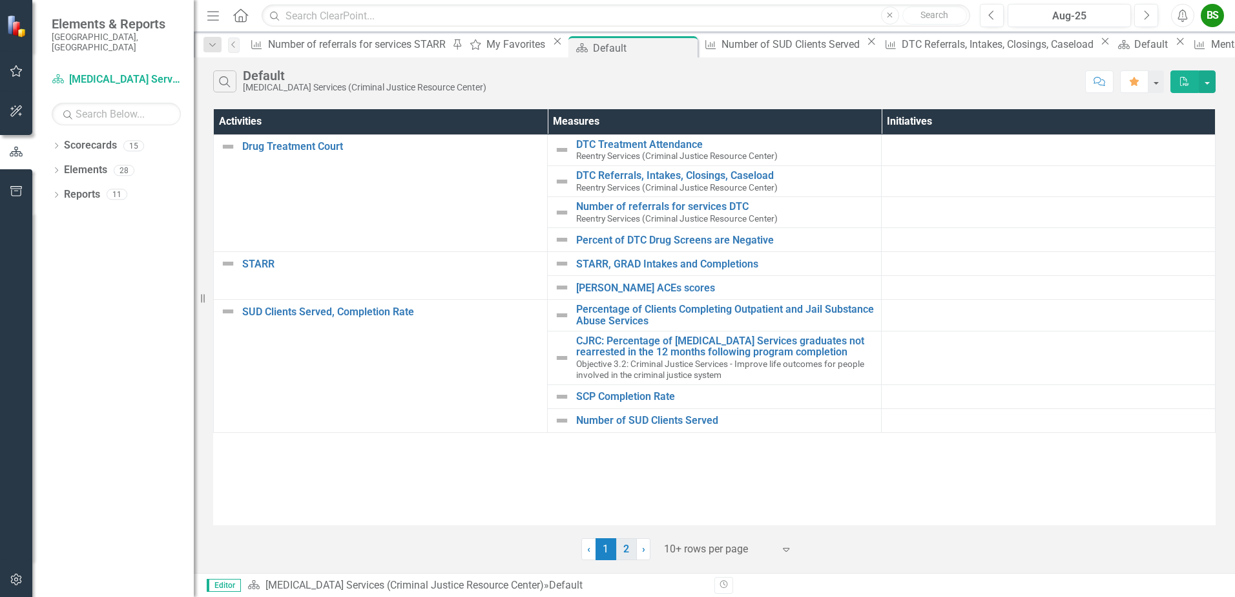
click at [624, 548] on link "2" at bounding box center [626, 549] width 21 height 22
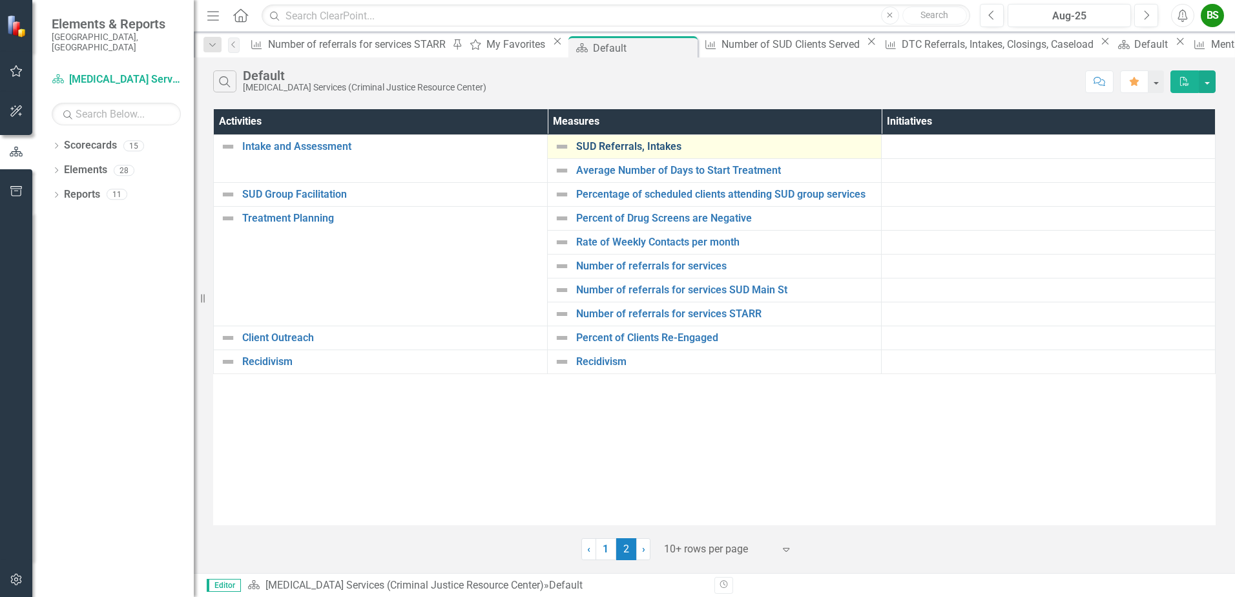
click at [657, 145] on link "SUD Referrals, Intakes" at bounding box center [725, 147] width 298 height 12
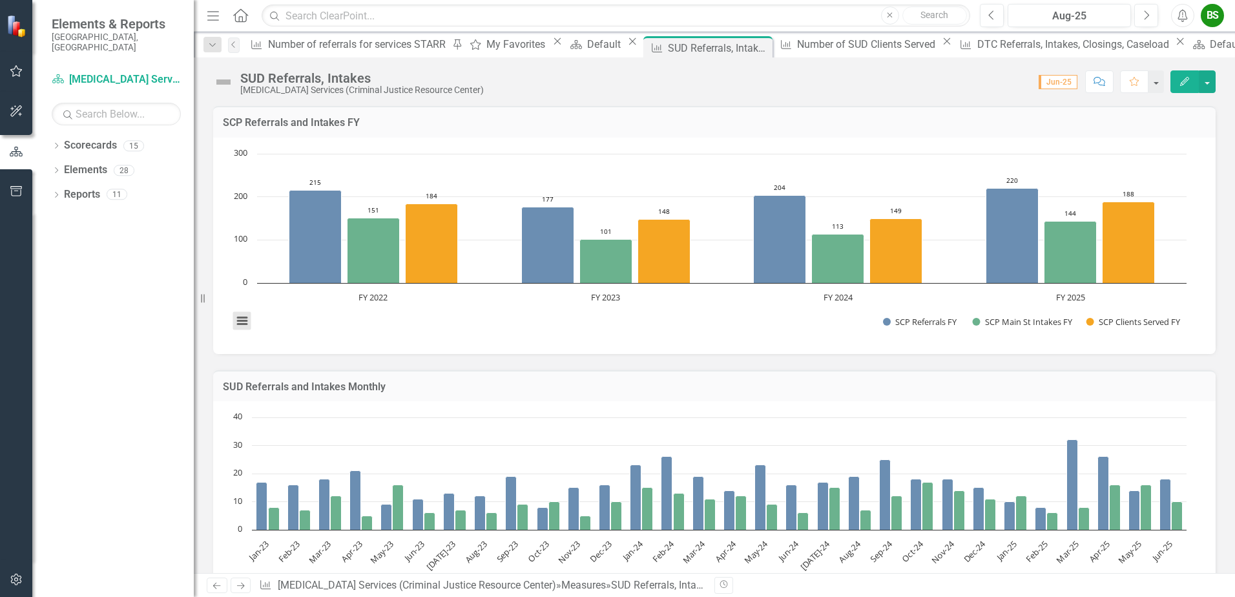
click at [242, 324] on button "View chart menu, Chart" at bounding box center [242, 321] width 18 height 18
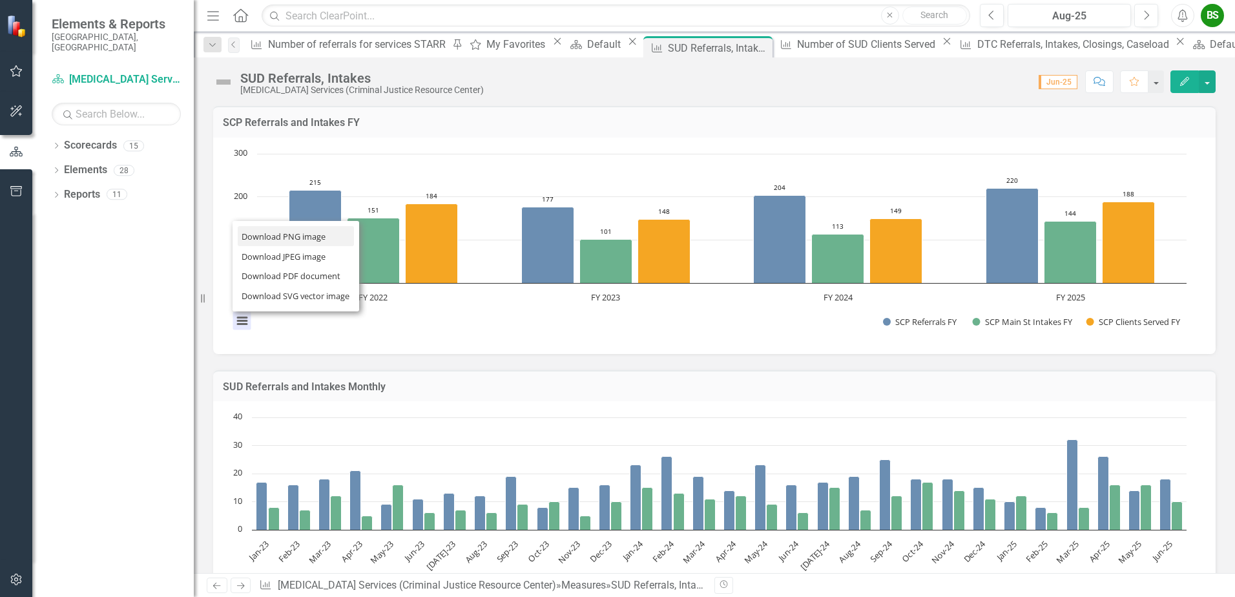
click at [265, 239] on li "Download PNG image" at bounding box center [296, 236] width 116 height 20
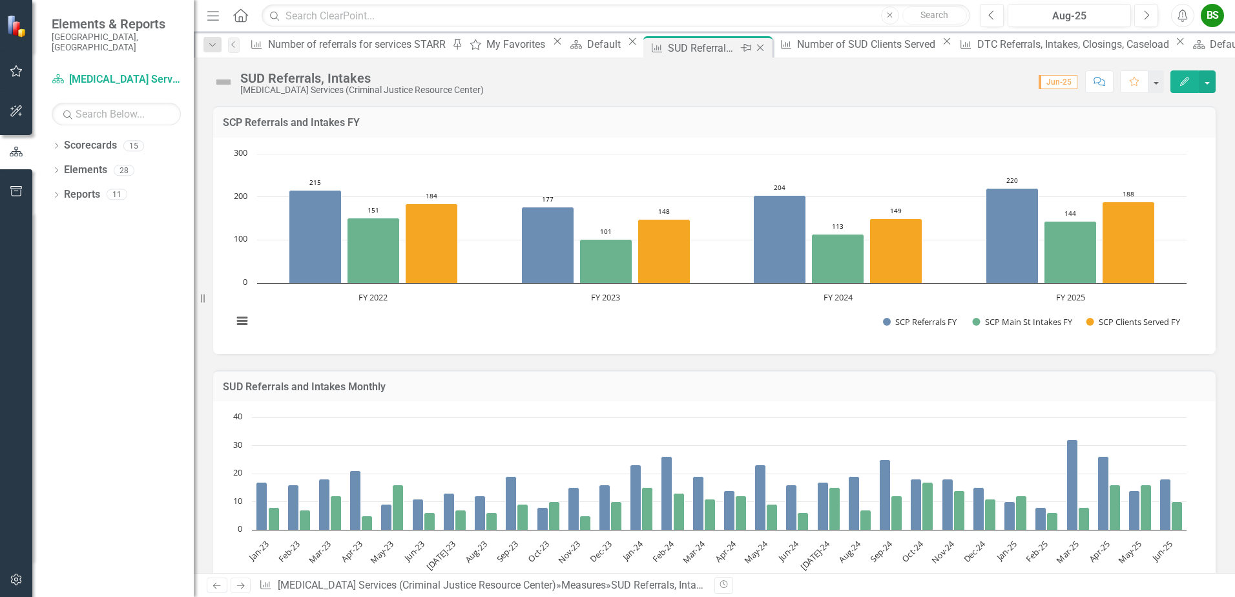
click at [757, 45] on icon at bounding box center [760, 48] width 7 height 7
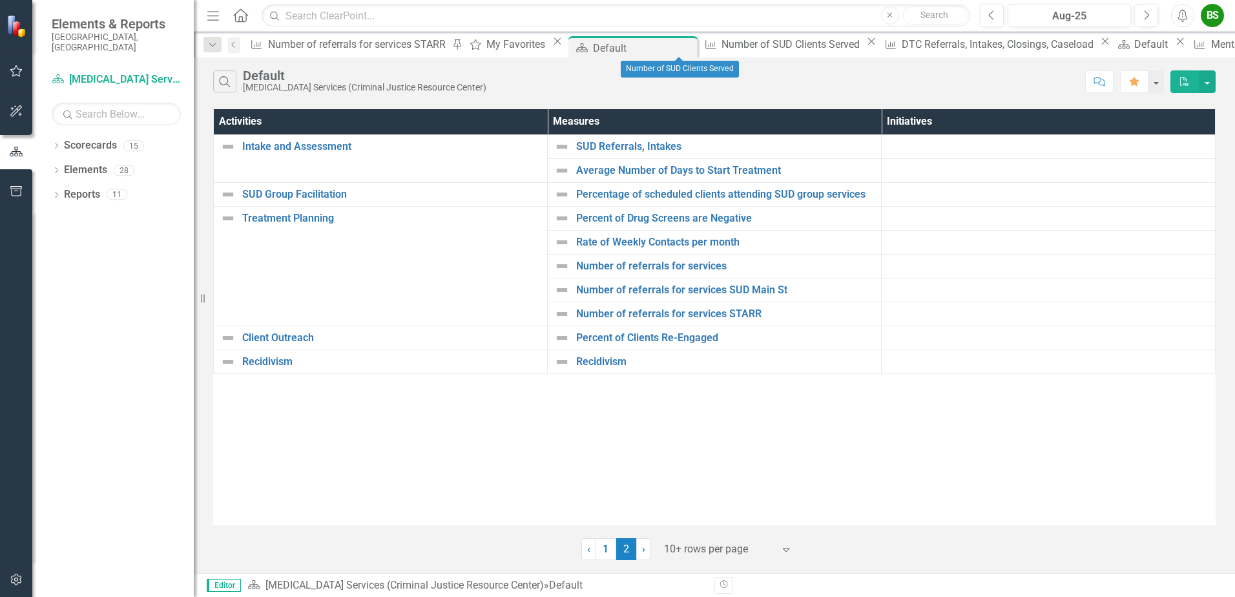
click at [865, 46] on icon "Close" at bounding box center [871, 41] width 13 height 10
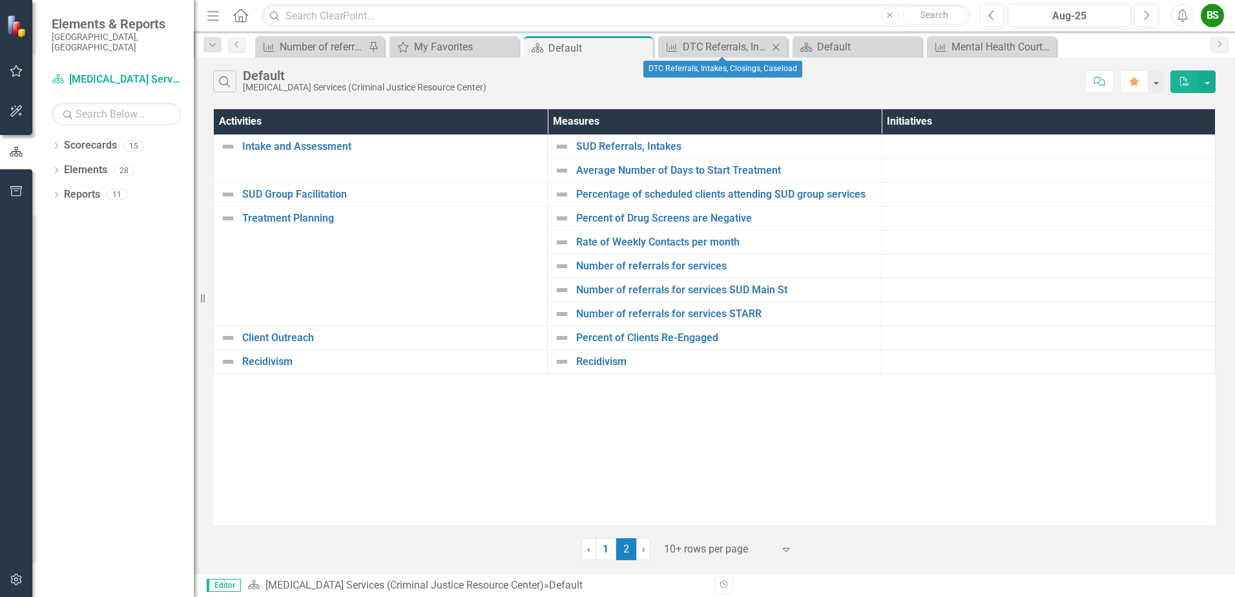
click at [773, 48] on icon "Close" at bounding box center [775, 47] width 13 height 10
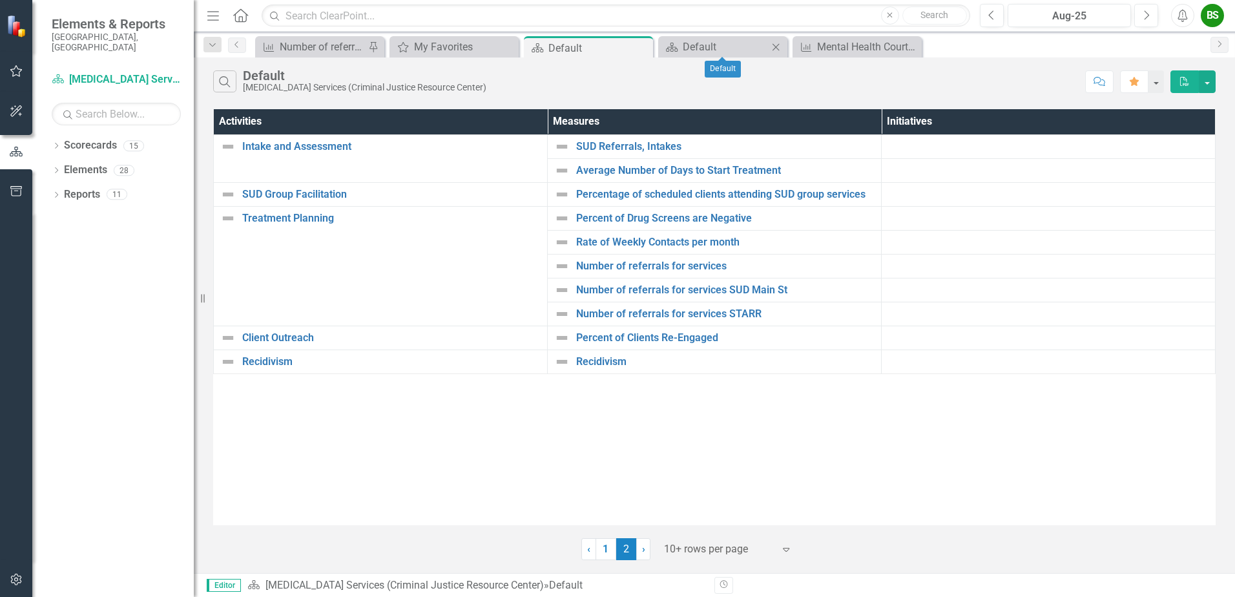
click at [778, 48] on icon at bounding box center [775, 46] width 7 height 7
click at [779, 47] on icon "Close" at bounding box center [775, 47] width 13 height 10
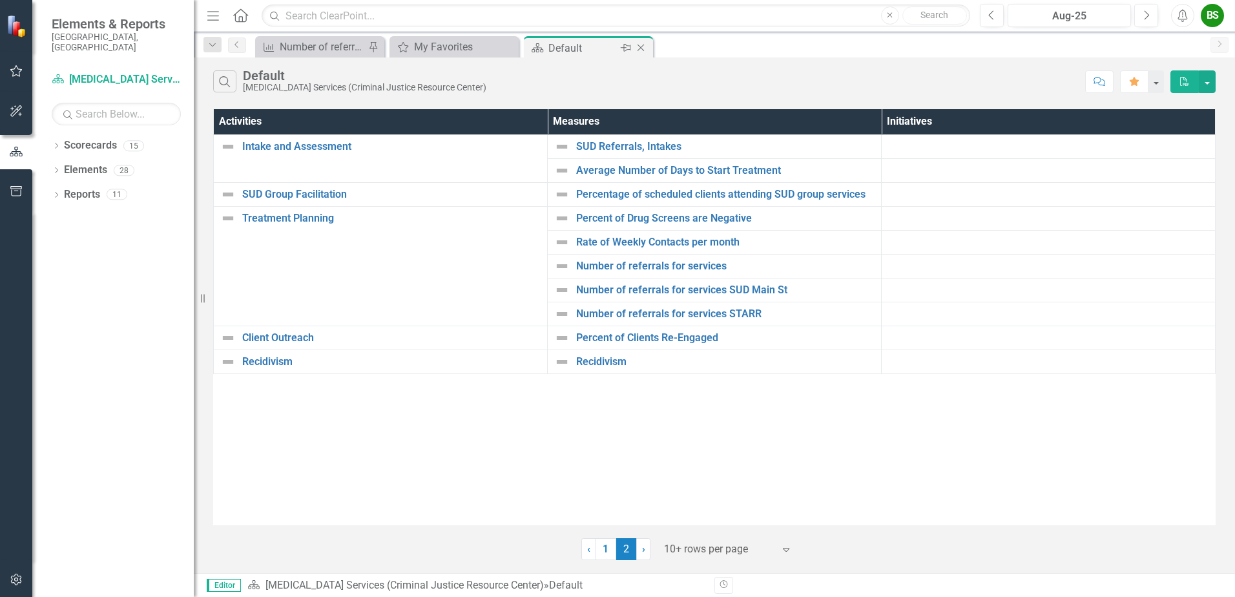
click at [639, 46] on icon "Close" at bounding box center [640, 48] width 13 height 10
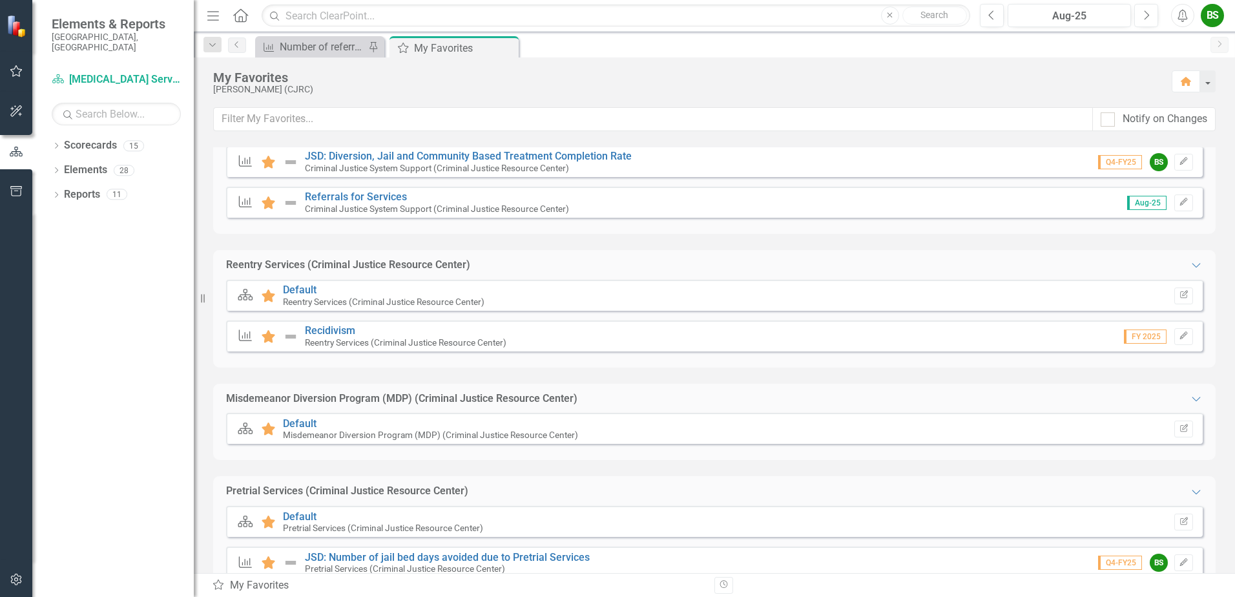
scroll to position [323, 0]
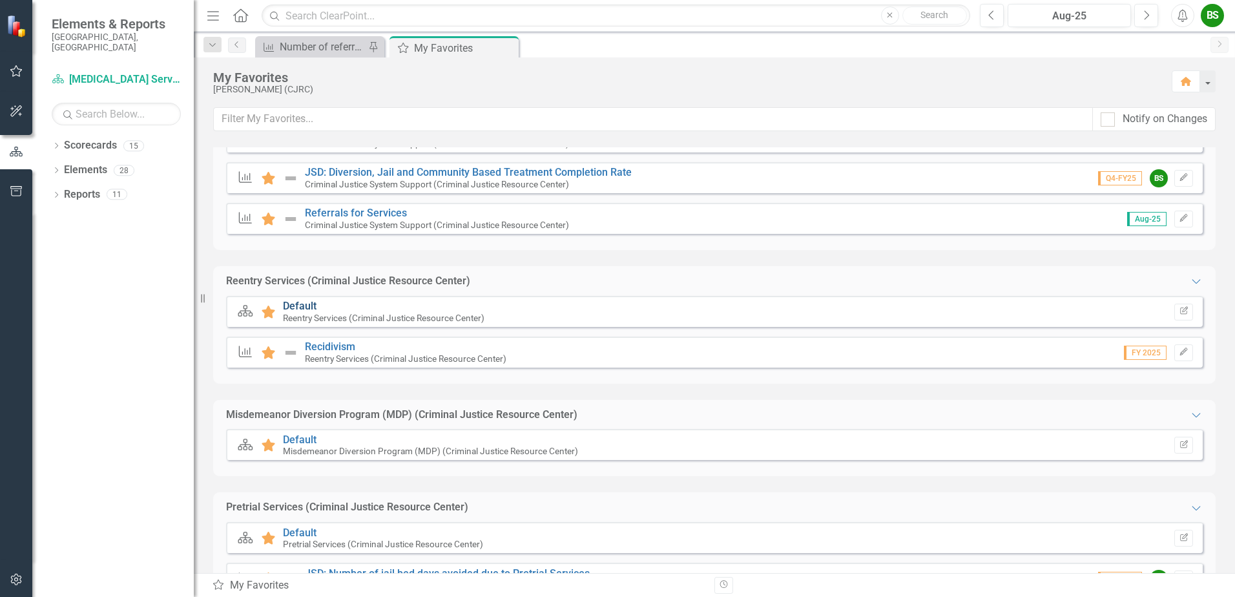
click at [300, 304] on link "Default" at bounding box center [300, 306] width 34 height 12
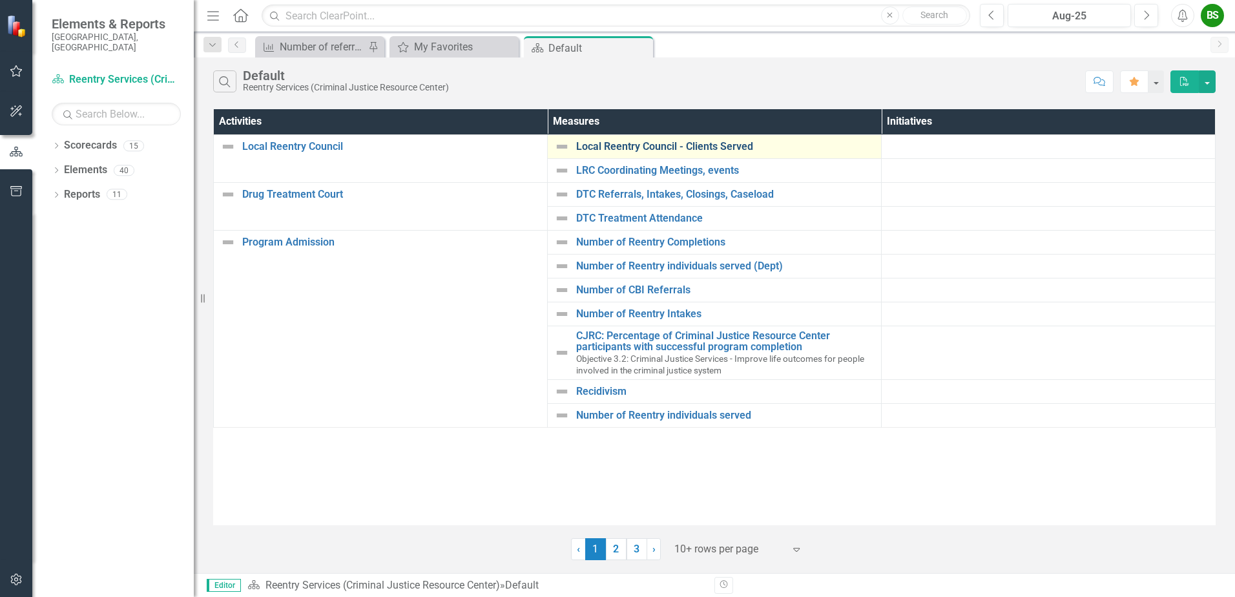
click at [736, 152] on link "Local Reentry Council - Clients Served" at bounding box center [725, 147] width 298 height 12
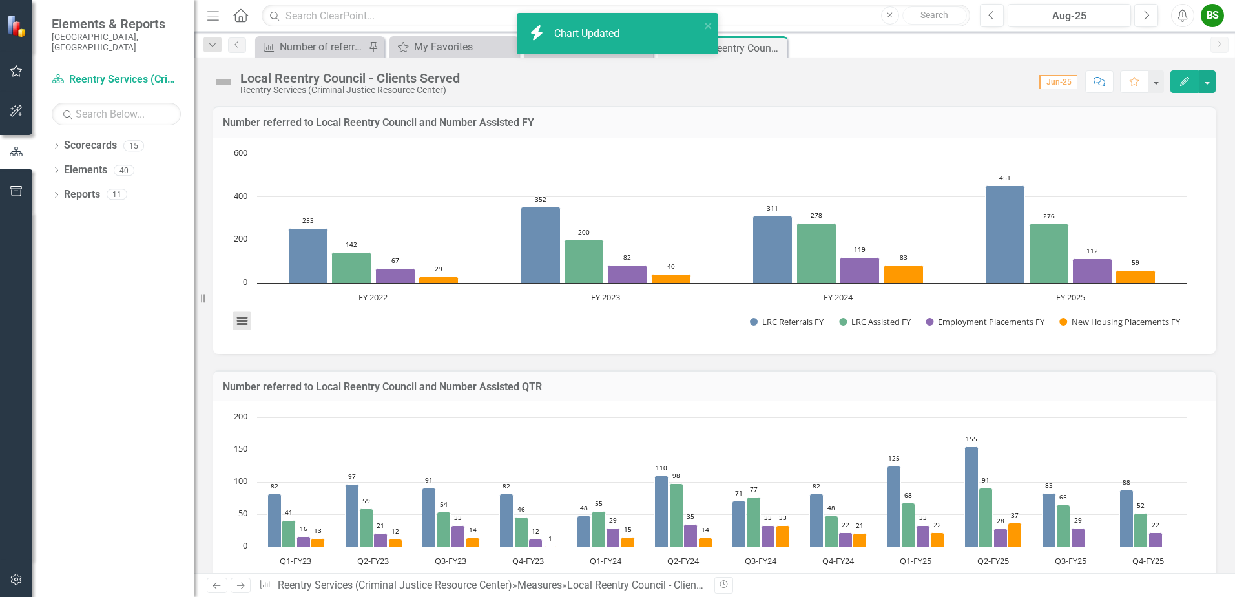
click at [242, 318] on button "View chart menu, Chart" at bounding box center [242, 321] width 18 height 18
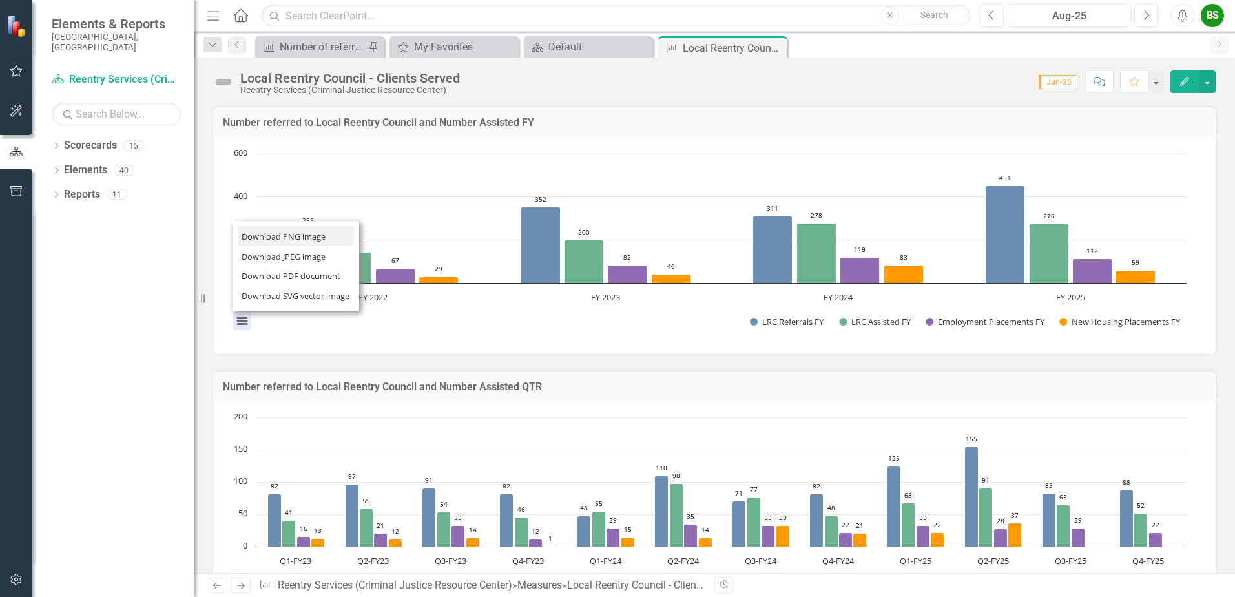
click at [277, 236] on li "Download PNG image" at bounding box center [296, 236] width 116 height 20
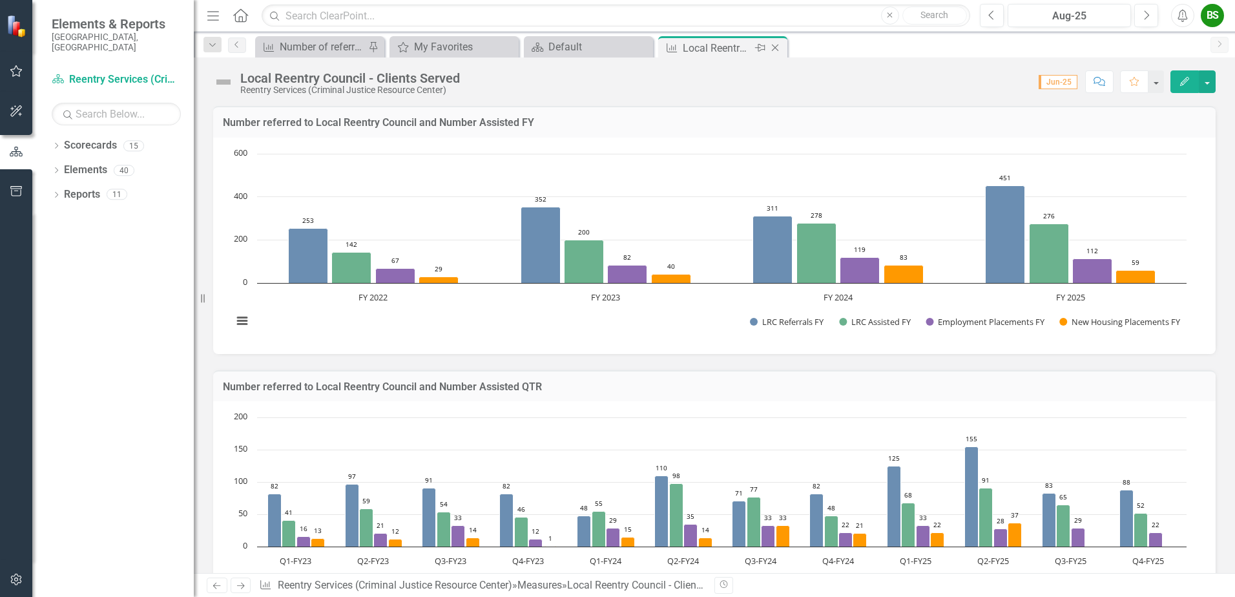
click at [774, 49] on icon "Close" at bounding box center [775, 48] width 13 height 10
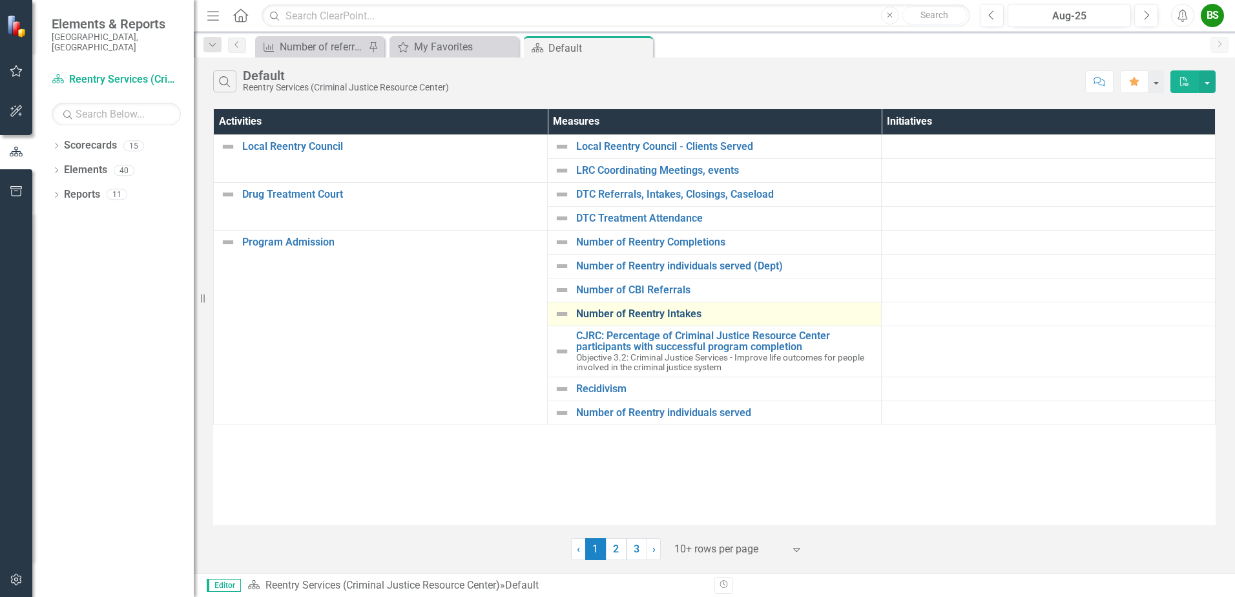
click at [637, 313] on link "Number of Reentry Intakes" at bounding box center [725, 314] width 298 height 12
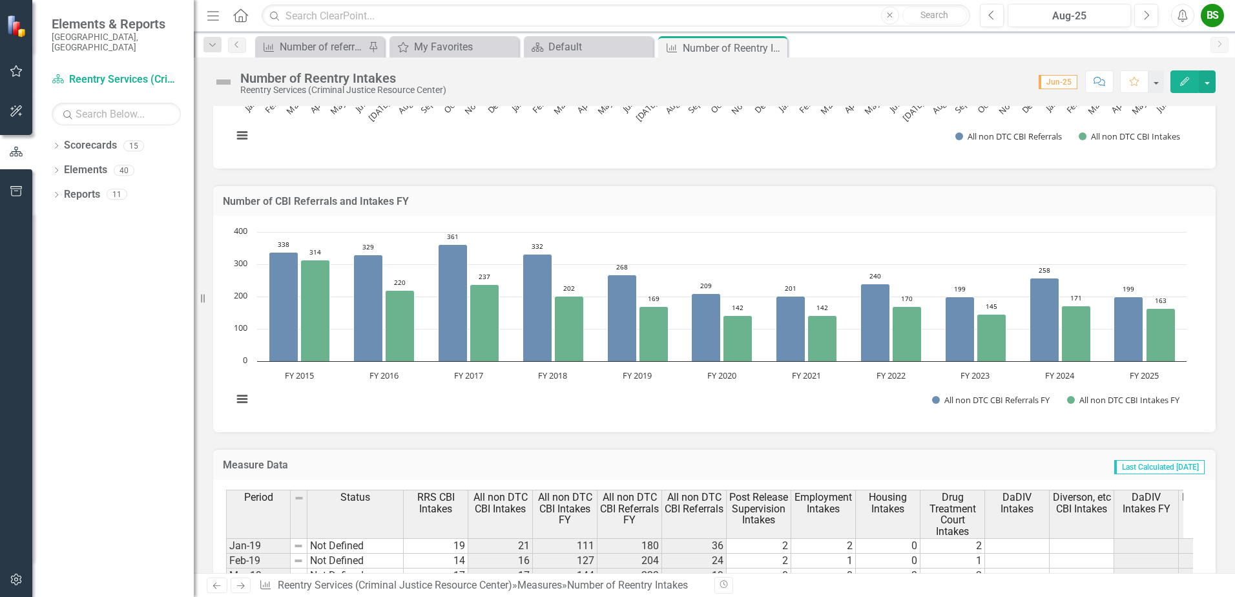
scroll to position [710, 0]
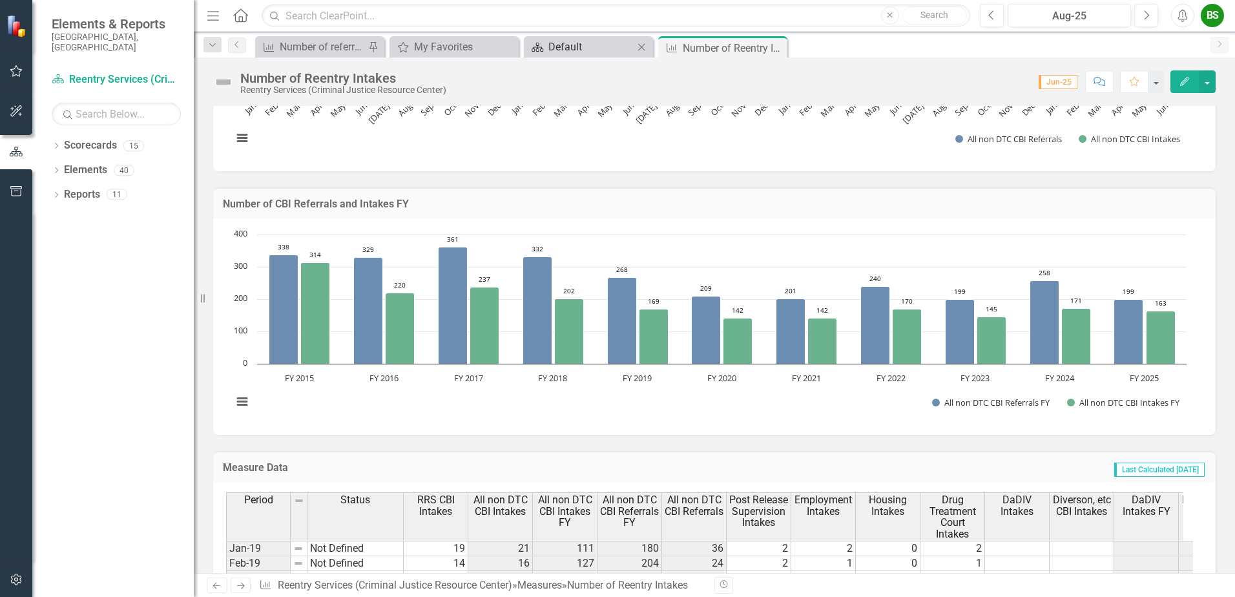
click at [566, 49] on div "Default" at bounding box center [590, 47] width 85 height 16
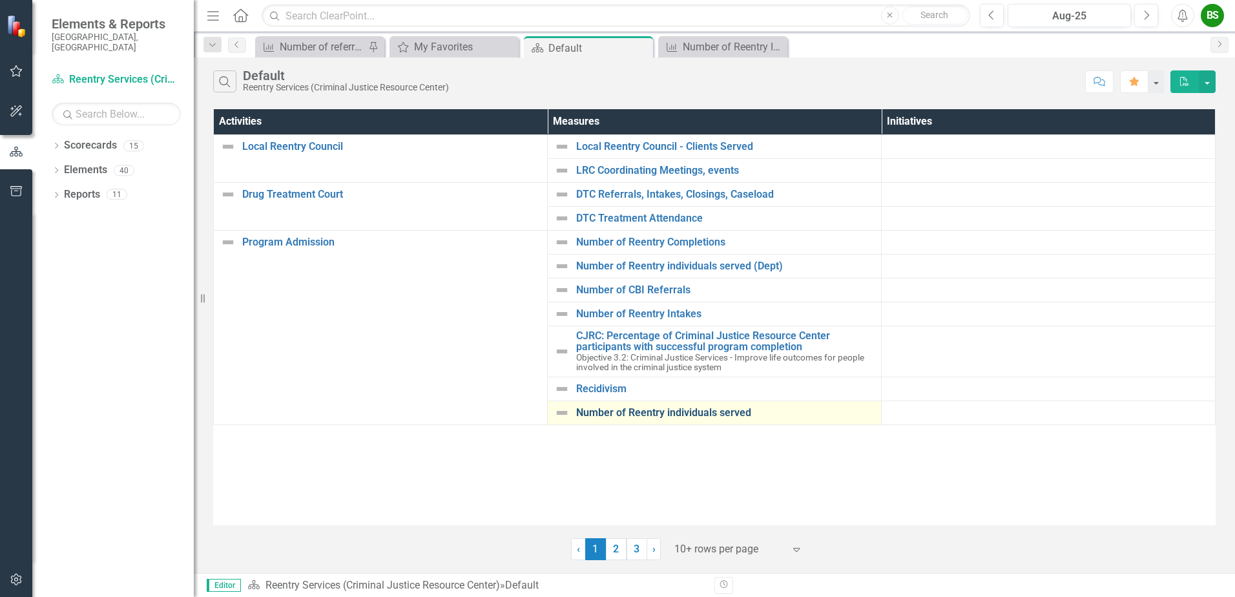
click at [704, 411] on link "Number of Reentry individuals served" at bounding box center [725, 413] width 298 height 12
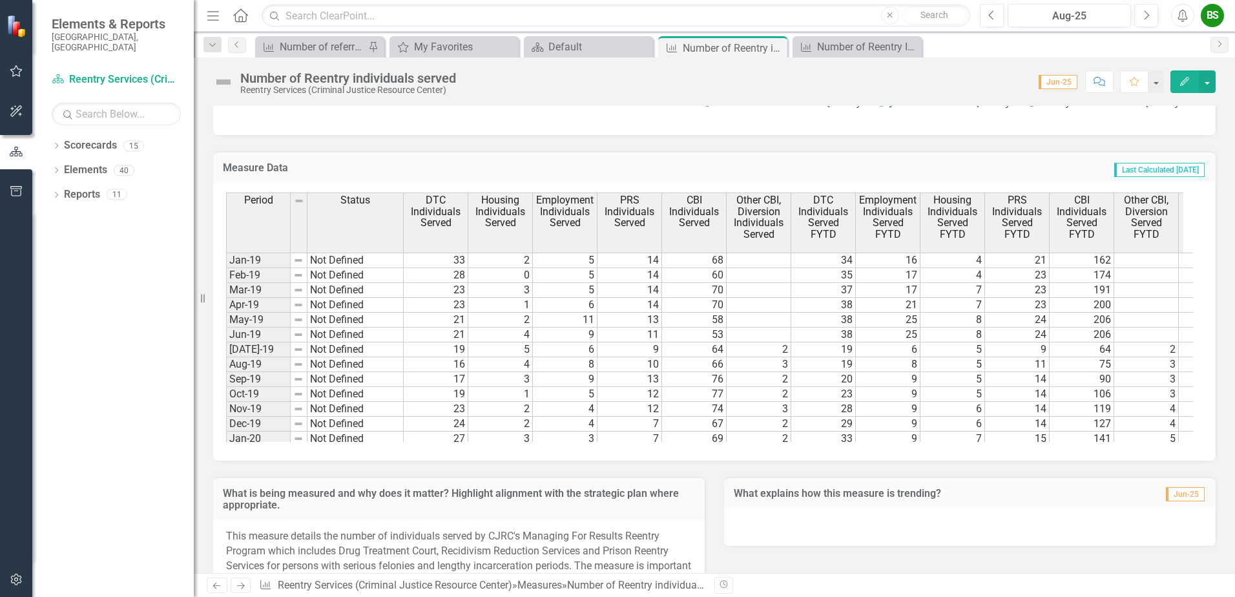
scroll to position [1162, 0]
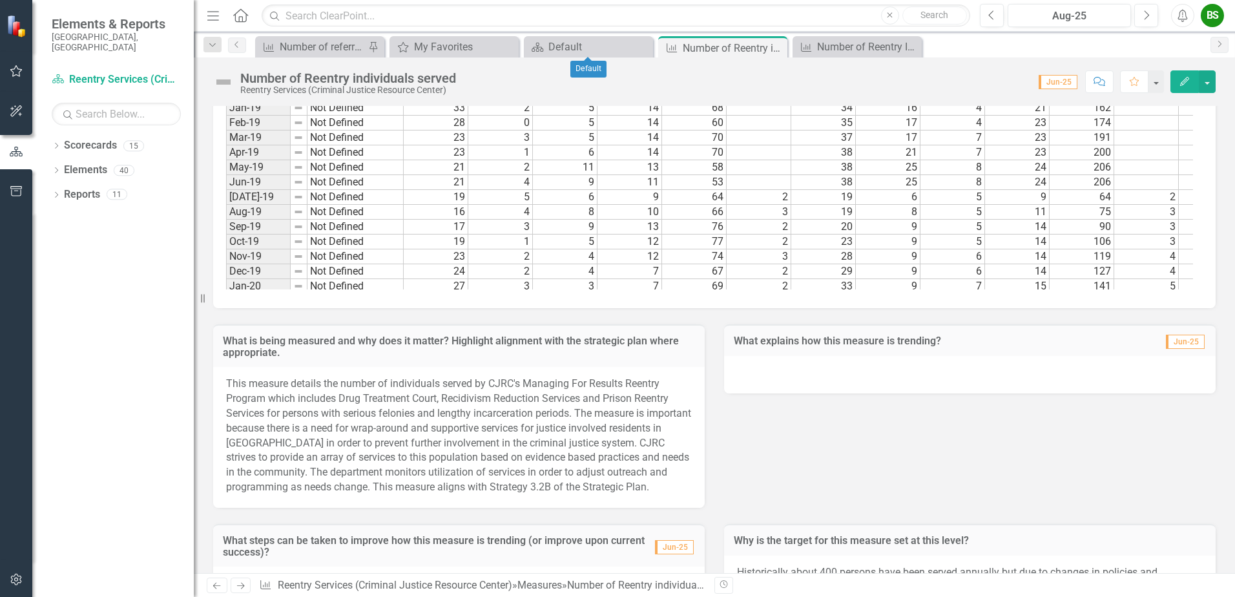
click at [561, 30] on div "Menu Home Search Close Search Previous Aug-25 Next Alerts BS User Edit Profile …" at bounding box center [714, 16] width 1041 height 32
click at [557, 43] on div "Default" at bounding box center [590, 47] width 85 height 16
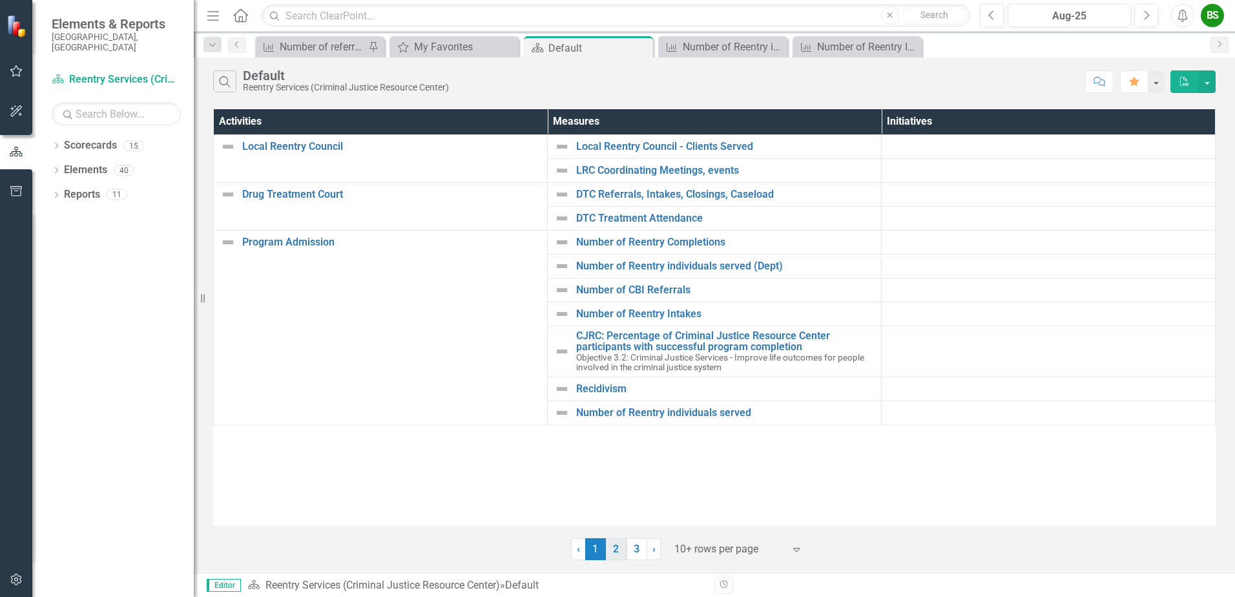
click at [614, 553] on link "2" at bounding box center [616, 549] width 21 height 22
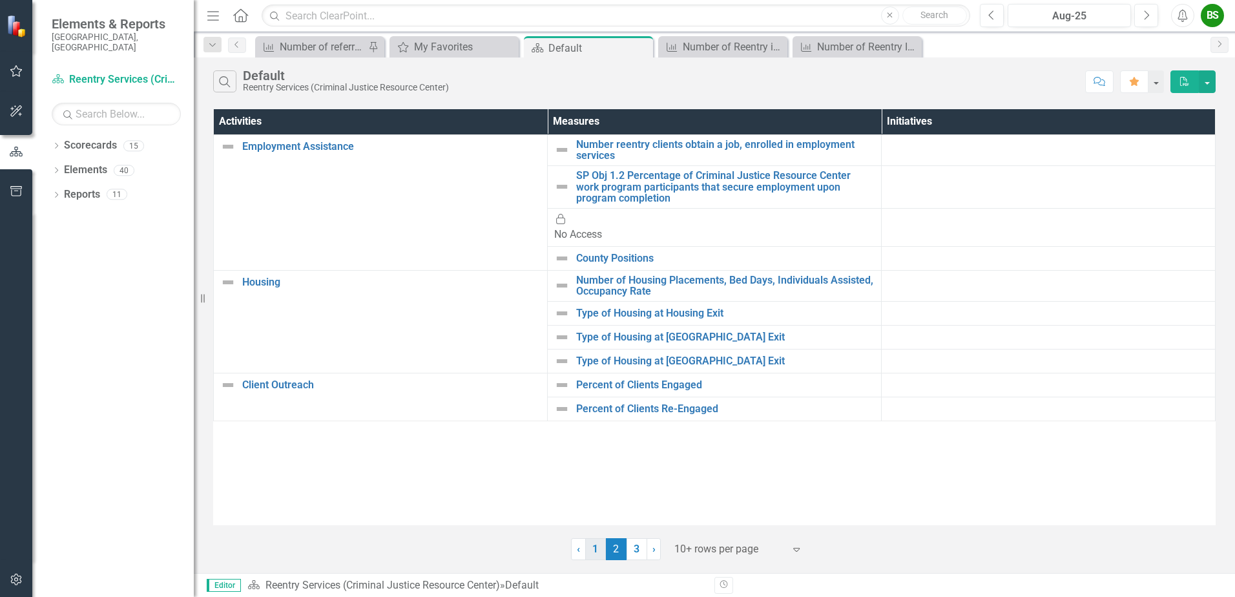
click at [599, 550] on link "1" at bounding box center [595, 549] width 21 height 22
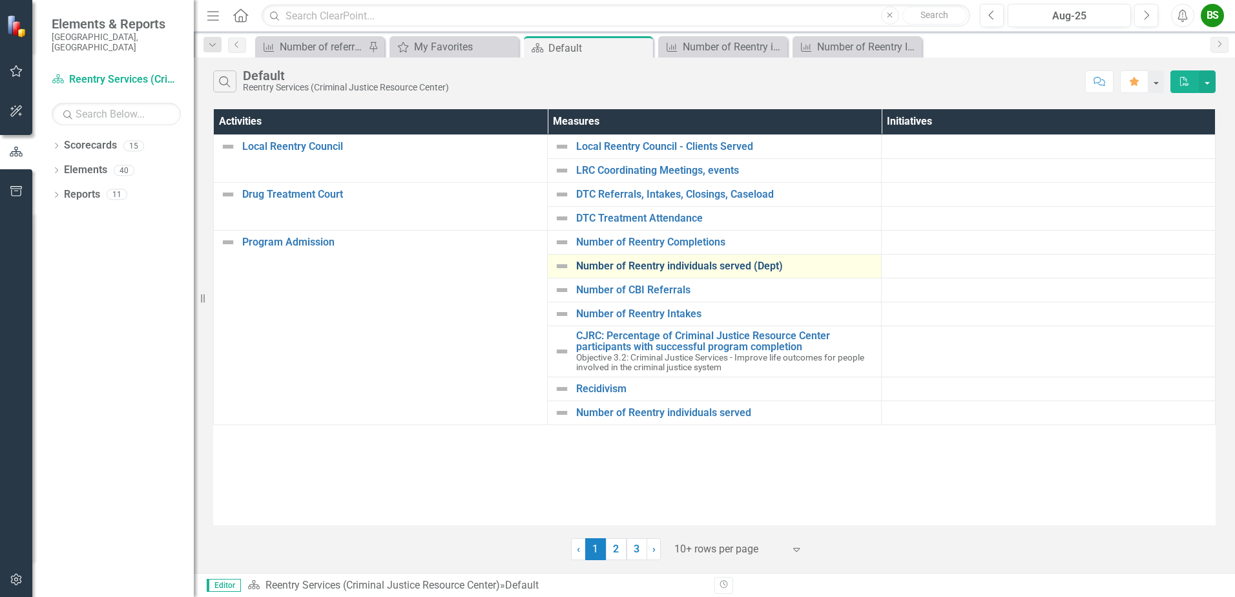
click at [707, 260] on link "Number of Reentry individuals served (Dept)" at bounding box center [725, 266] width 298 height 12
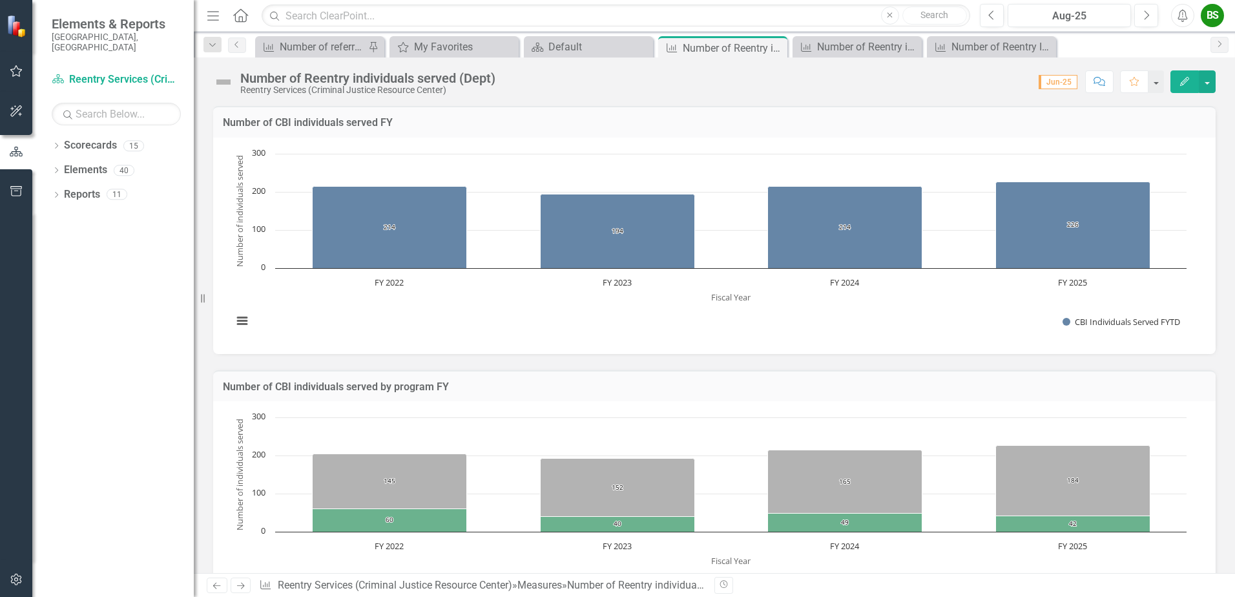
scroll to position [194, 0]
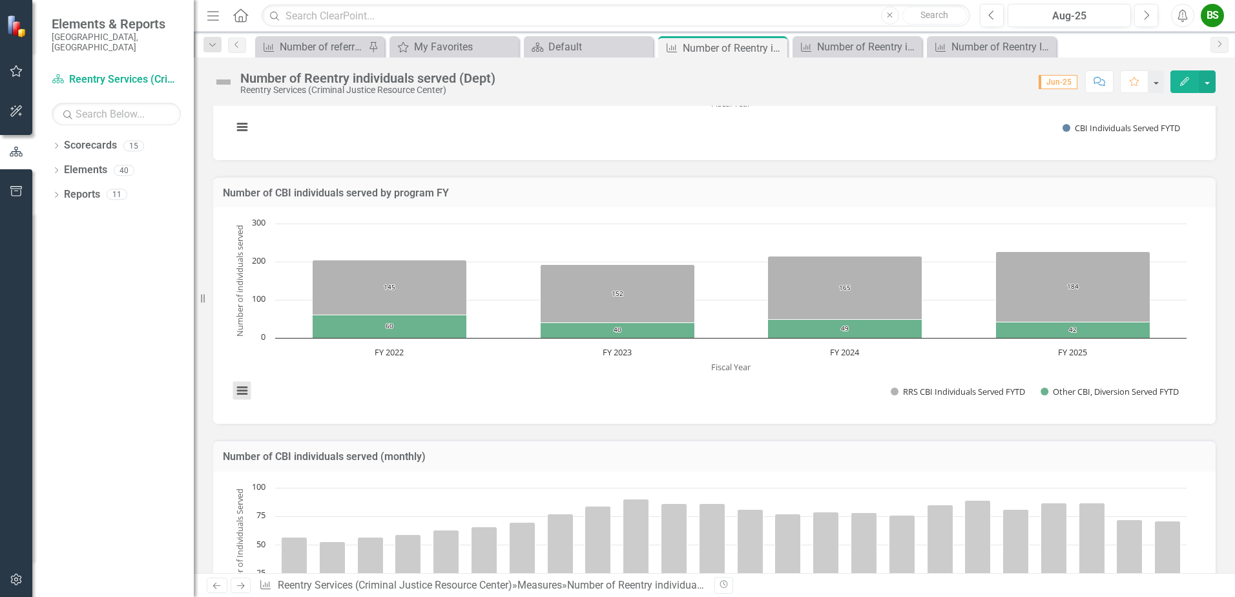
click at [245, 393] on button "View chart menu, Chart" at bounding box center [242, 391] width 18 height 18
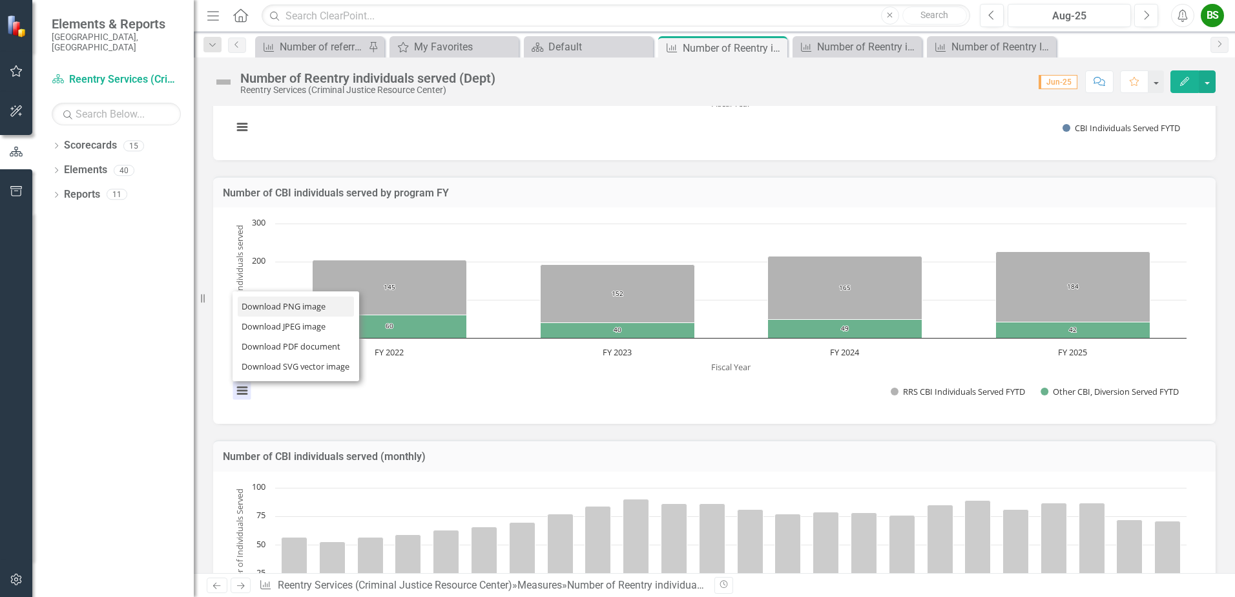
click at [291, 302] on li "Download PNG image" at bounding box center [296, 306] width 116 height 20
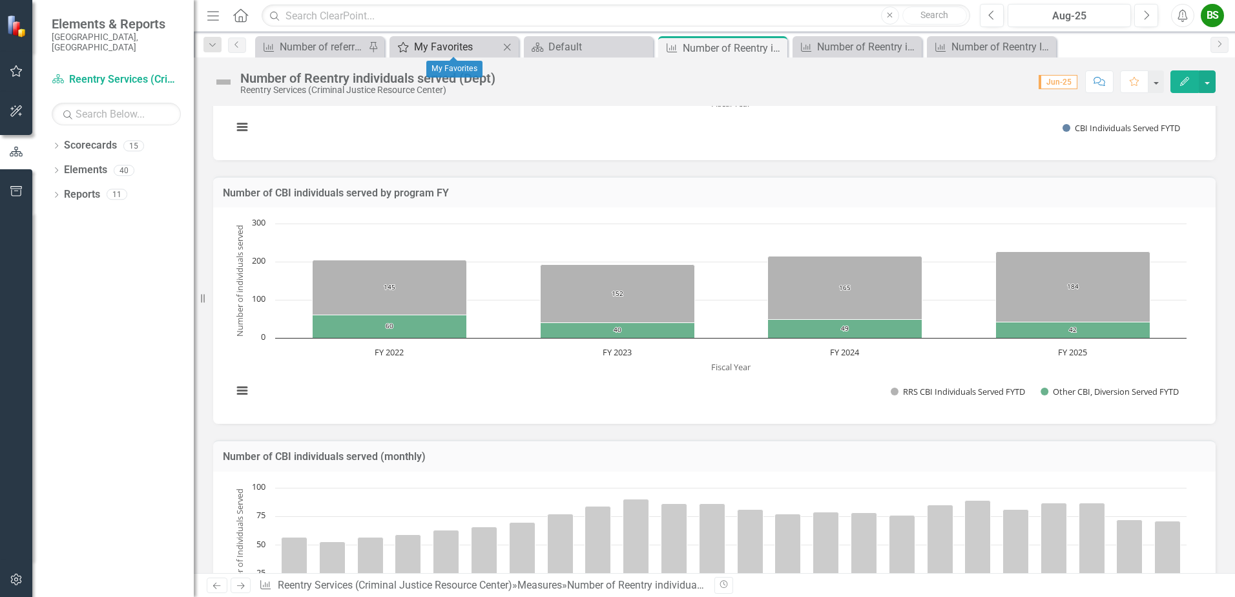
click at [482, 41] on div "My Favorites" at bounding box center [456, 47] width 85 height 16
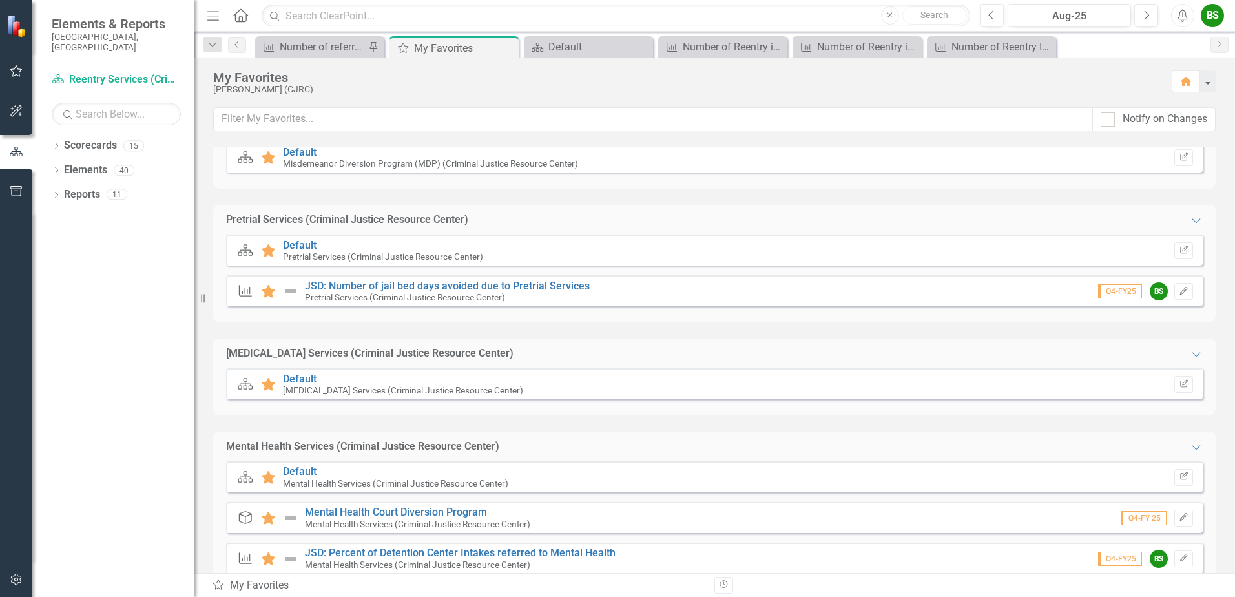
scroll to position [643, 0]
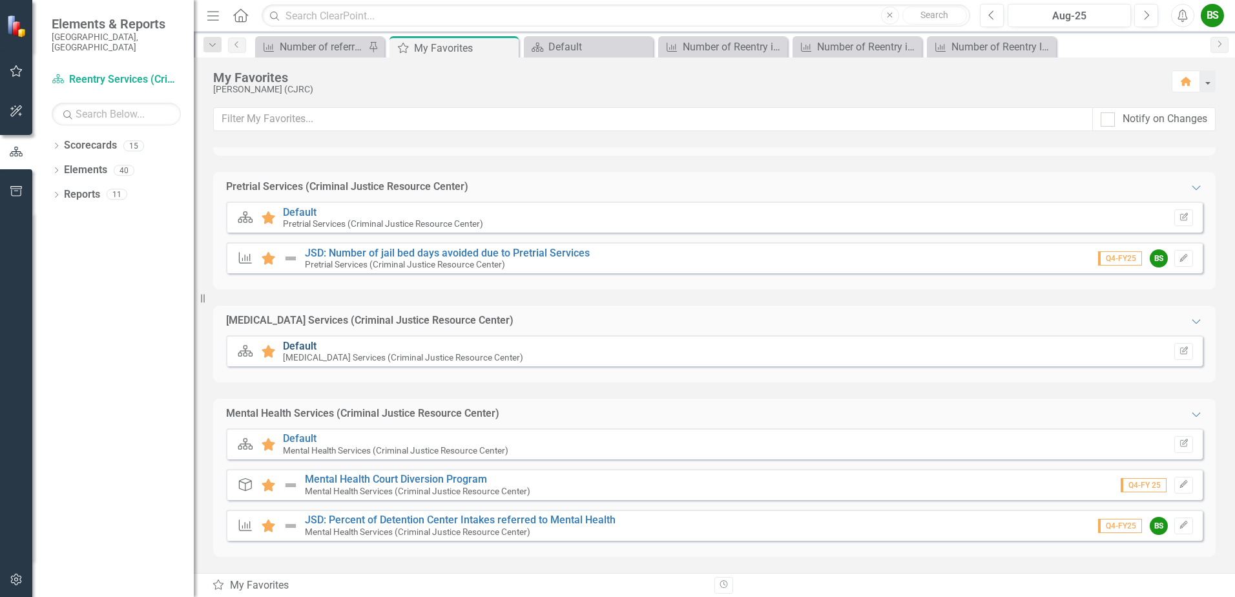
click at [297, 344] on link "Default" at bounding box center [300, 346] width 34 height 12
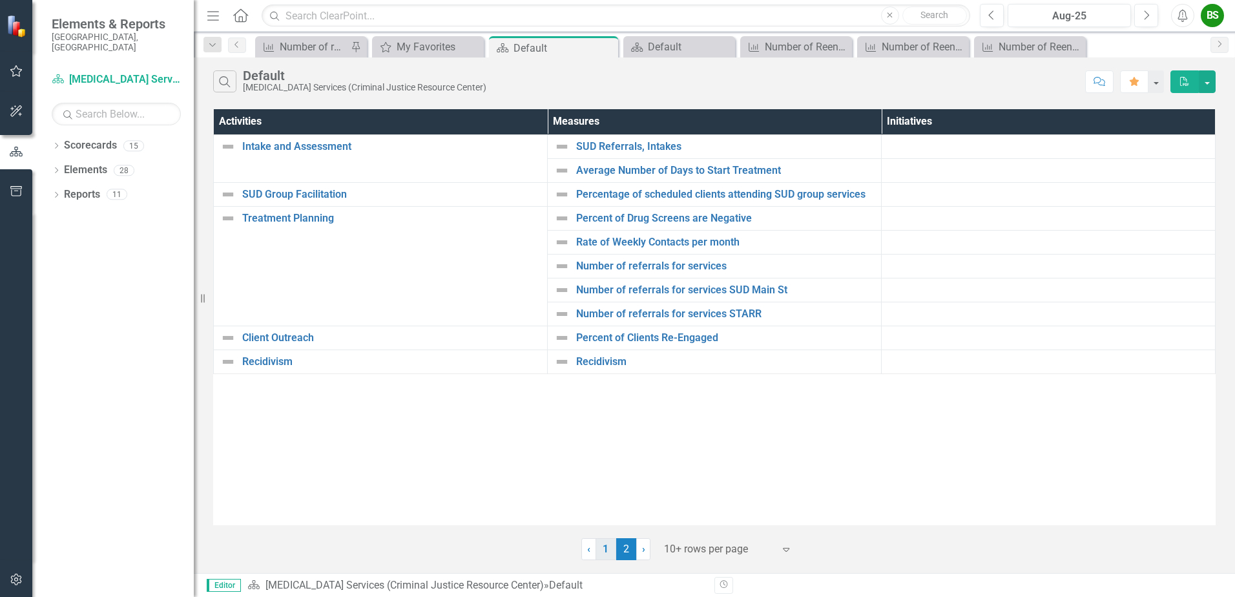
click at [603, 545] on link "1" at bounding box center [605, 549] width 21 height 22
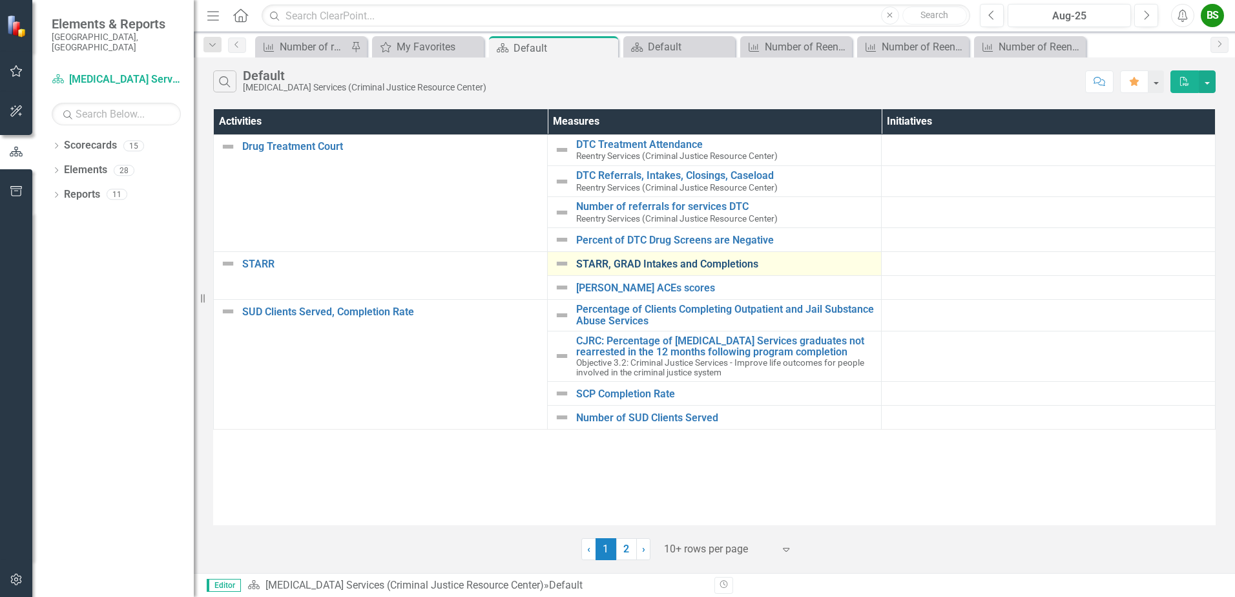
click at [657, 260] on link "STARR, GRAD Intakes and Completions" at bounding box center [725, 264] width 298 height 12
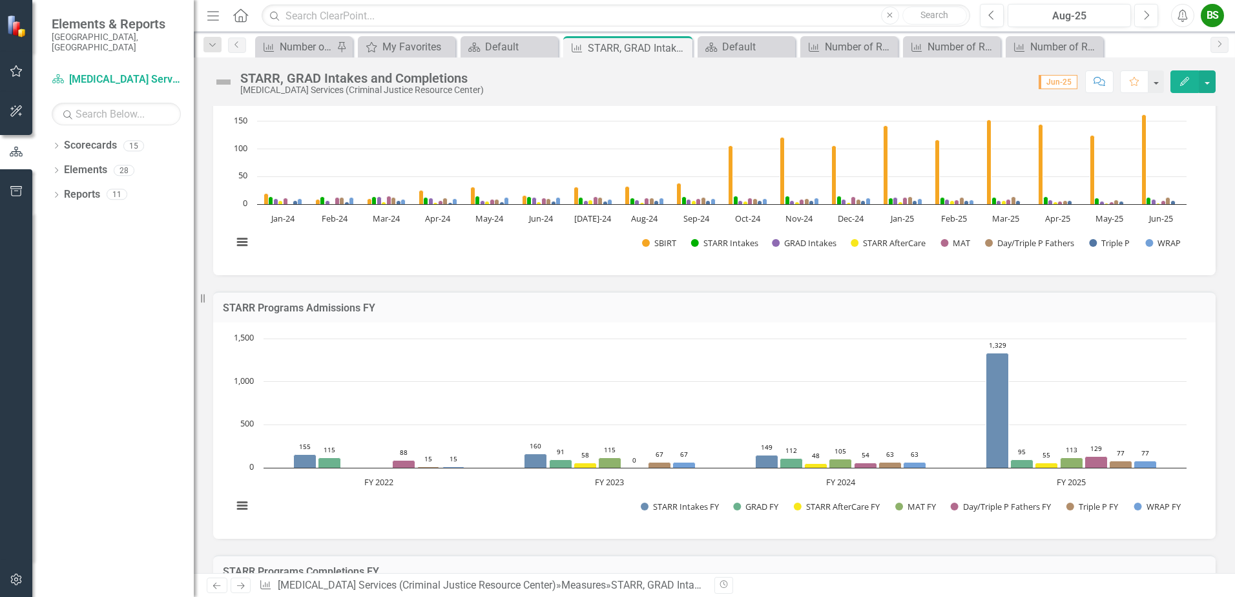
scroll to position [194, 0]
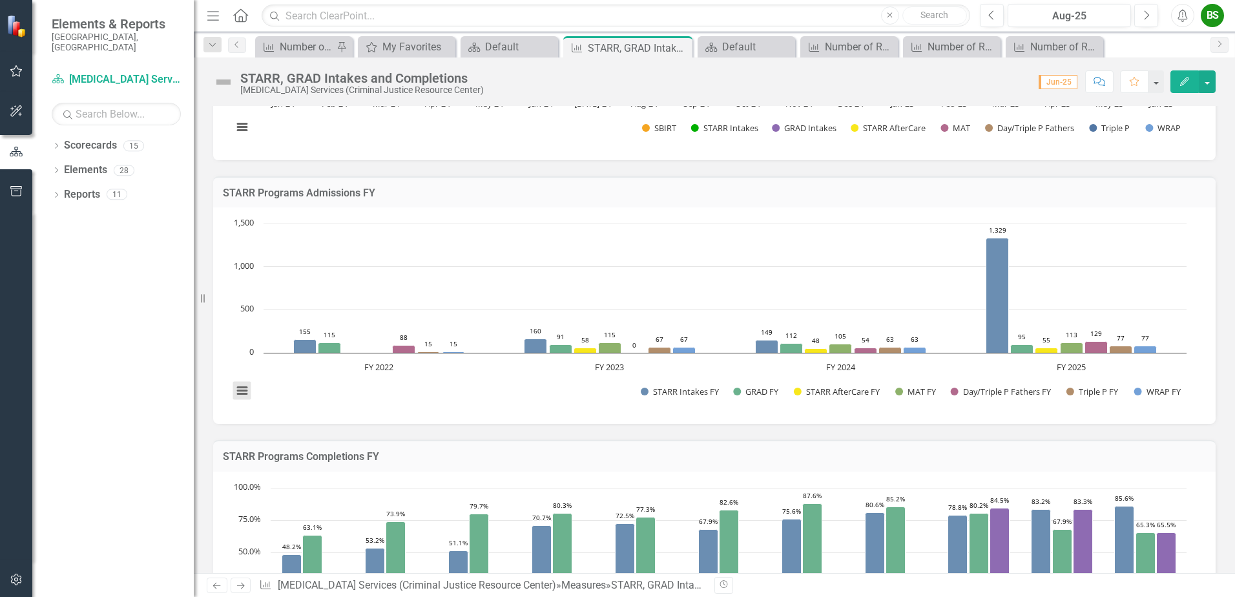
click at [247, 387] on button "View chart menu, Chart" at bounding box center [242, 391] width 18 height 18
click at [276, 311] on li "Download PNG image" at bounding box center [296, 306] width 116 height 20
